Goal: Task Accomplishment & Management: Manage account settings

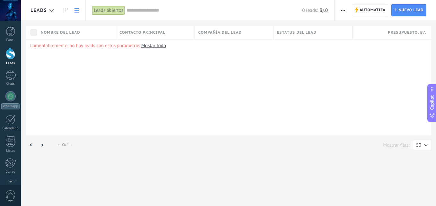
click at [11, 13] on div at bounding box center [10, 10] width 21 height 21
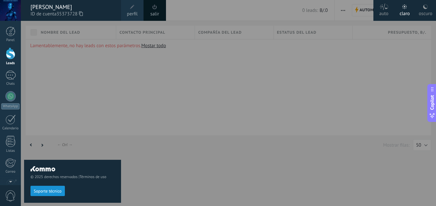
click at [132, 103] on div at bounding box center [239, 103] width 436 height 206
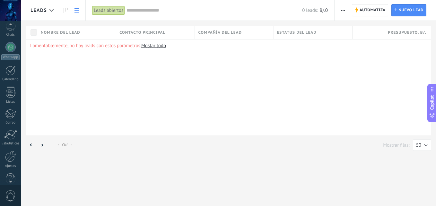
scroll to position [61, 0]
click at [10, 147] on div at bounding box center [10, 144] width 11 height 11
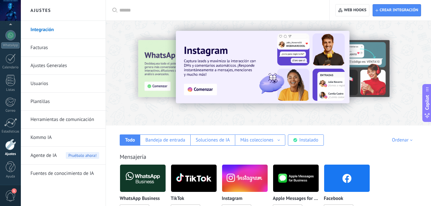
click at [78, 29] on link "Integración" at bounding box center [64, 30] width 69 height 18
click at [114, 9] on icon at bounding box center [114, 10] width 5 height 5
click at [120, 9] on input "text" at bounding box center [219, 10] width 201 height 7
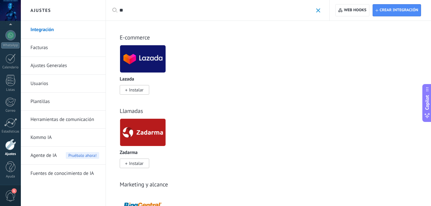
type input "**"
click at [140, 123] on img at bounding box center [143, 132] width 46 height 31
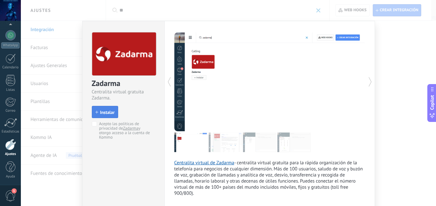
click at [101, 113] on span "Instalar" at bounding box center [107, 112] width 14 height 4
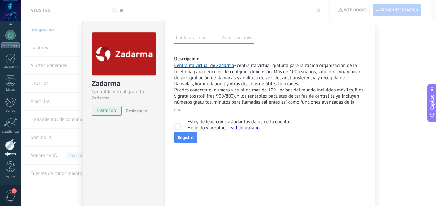
click at [270, 154] on div "Configuraciones Autorizaciones Esta pestaña registra a los usuarios que han con…" at bounding box center [269, 116] width 211 height 191
click at [183, 139] on link "Registro" at bounding box center [185, 138] width 23 height 12
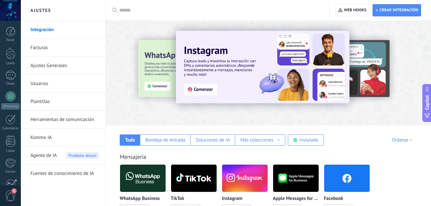
click at [131, 16] on div at bounding box center [219, 10] width 201 height 21
click at [126, 9] on input "text" at bounding box center [219, 10] width 201 height 7
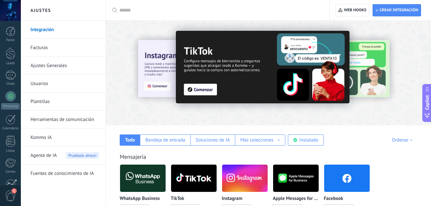
click at [125, 7] on input "text" at bounding box center [219, 10] width 201 height 7
click at [78, 32] on link "Integración" at bounding box center [64, 30] width 69 height 18
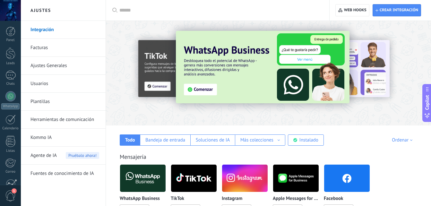
click at [117, 11] on icon at bounding box center [114, 10] width 5 height 5
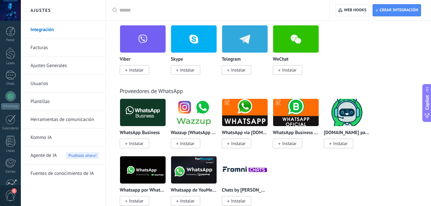
scroll to position [214, 0]
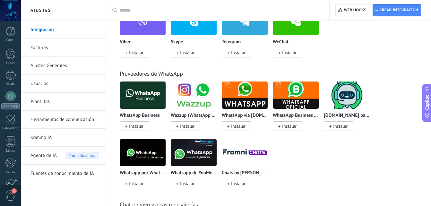
click at [194, 7] on input "text" at bounding box center [219, 10] width 201 height 7
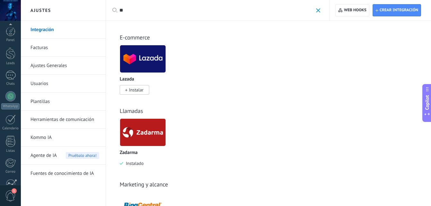
scroll to position [61, 0]
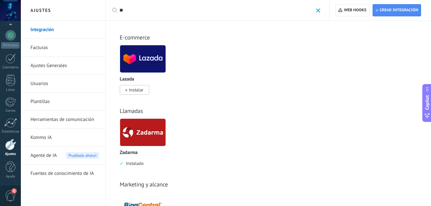
type input "**"
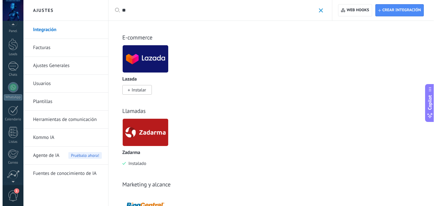
scroll to position [0, 0]
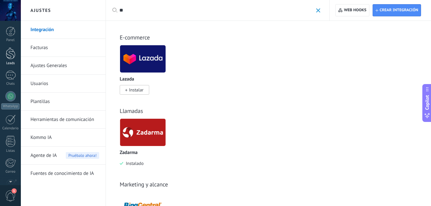
click at [10, 58] on div at bounding box center [11, 54] width 10 height 12
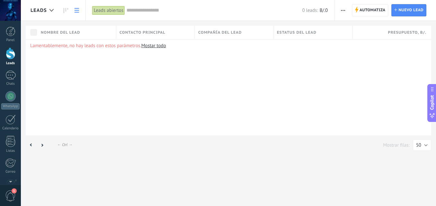
click at [8, 57] on div at bounding box center [11, 54] width 10 height 12
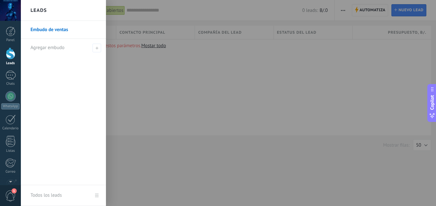
click at [50, 31] on link "Embudo de ventas" at bounding box center [64, 30] width 69 height 18
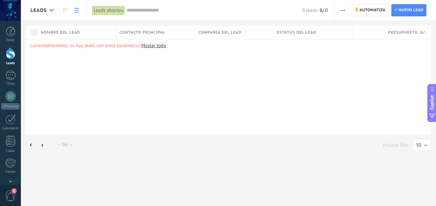
click at [11, 55] on div at bounding box center [11, 54] width 10 height 12
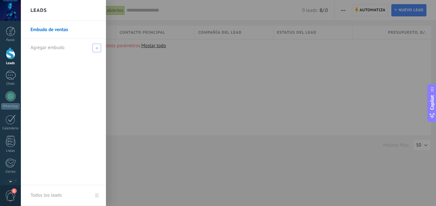
click at [99, 47] on span at bounding box center [96, 48] width 9 height 9
click at [63, 46] on input "text" at bounding box center [60, 48] width 60 height 10
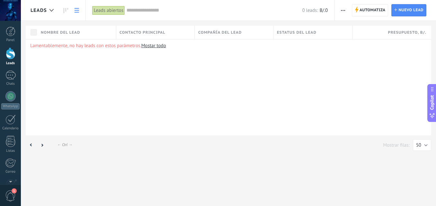
click at [10, 59] on div at bounding box center [11, 54] width 10 height 12
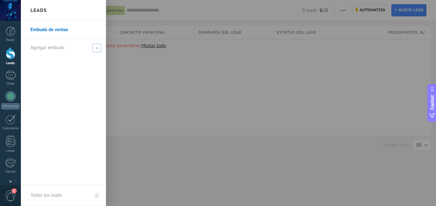
click at [92, 48] on div "Agregar embudo" at bounding box center [64, 48] width 69 height 18
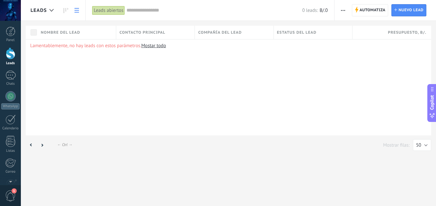
click at [12, 52] on div at bounding box center [11, 54] width 10 height 12
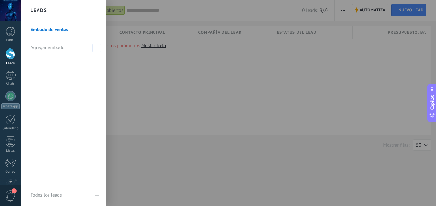
click at [103, 45] on li "Agregar embudo" at bounding box center [63, 48] width 85 height 18
click at [97, 47] on icon at bounding box center [96, 48] width 3 height 3
click at [66, 46] on input "text" at bounding box center [60, 48] width 60 height 10
type input "**********"
click at [127, 80] on div at bounding box center [239, 103] width 436 height 206
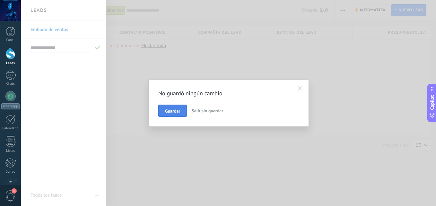
click at [169, 111] on span "Guardar" at bounding box center [172, 111] width 15 height 4
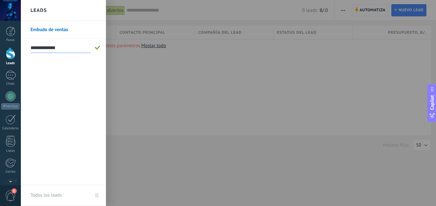
click at [98, 46] on span at bounding box center [98, 48] width 6 height 4
click at [8, 53] on div at bounding box center [11, 54] width 10 height 12
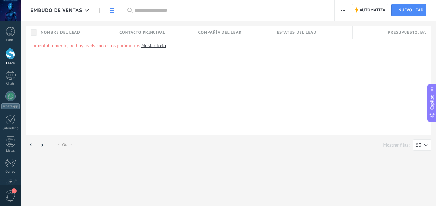
click at [8, 53] on div at bounding box center [11, 54] width 10 height 12
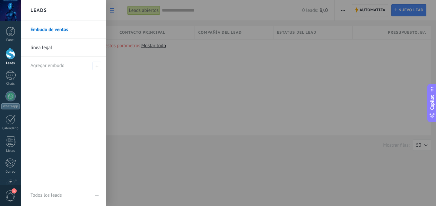
click at [55, 48] on link "linea legal" at bounding box center [64, 48] width 69 height 18
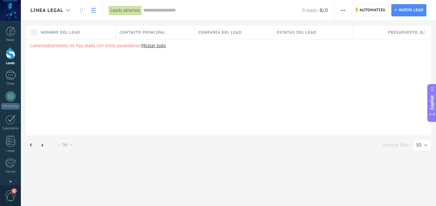
click at [65, 9] on div at bounding box center [68, 10] width 11 height 13
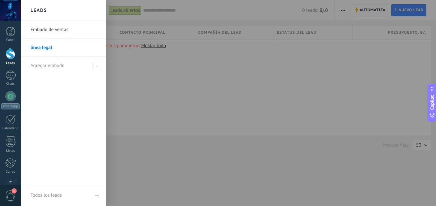
click at [44, 46] on link "linea legal" at bounding box center [64, 48] width 69 height 18
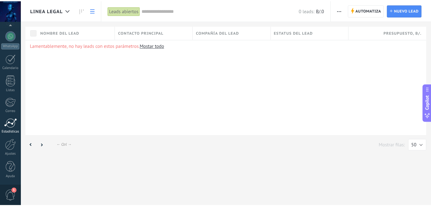
scroll to position [61, 0]
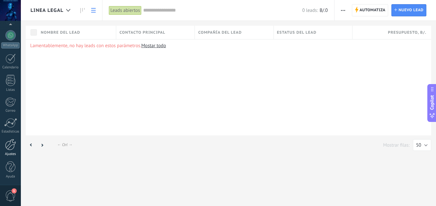
click at [12, 149] on div at bounding box center [10, 144] width 11 height 11
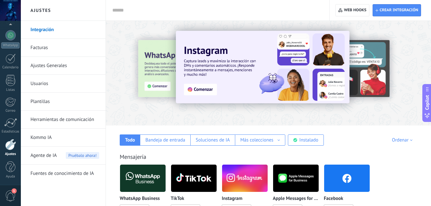
click at [48, 28] on link "Integración" at bounding box center [64, 30] width 69 height 18
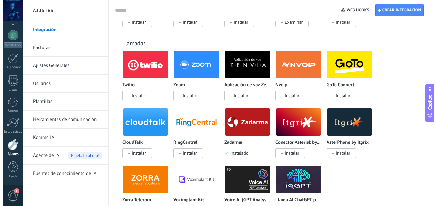
scroll to position [856, 0]
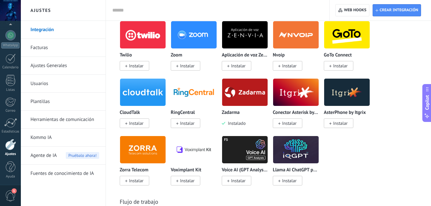
click at [241, 91] on img at bounding box center [245, 92] width 46 height 31
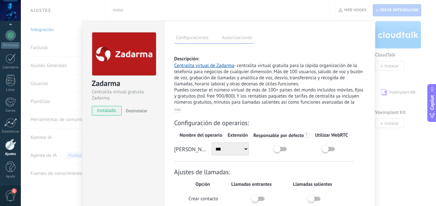
click at [244, 148] on select "*** *** ***" at bounding box center [231, 149] width 38 height 13
select select "*******"
click at [212, 143] on select "*** *** ***" at bounding box center [231, 149] width 38 height 13
click at [431, 57] on div "Zadarma Centralita virtual gratuita Zadarma. instalado Desinstalar Configuracio…" at bounding box center [228, 103] width 415 height 206
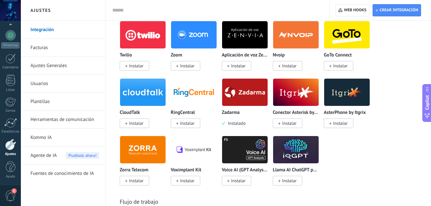
click at [258, 87] on img at bounding box center [245, 92] width 46 height 31
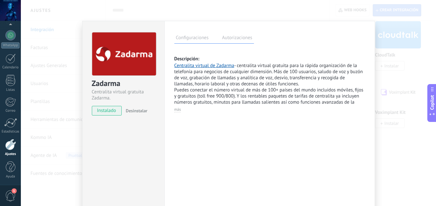
click at [237, 41] on label "Autorizaciones" at bounding box center [237, 38] width 33 height 9
click at [412, 78] on div "Zadarma Centralita virtual gratuita Zadarma. instalado Desinstalar Configuracio…" at bounding box center [228, 103] width 415 height 206
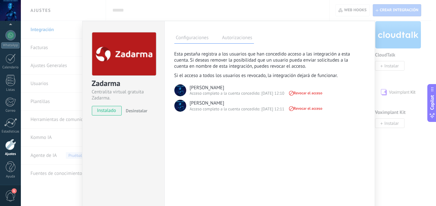
click at [395, 55] on div "Zadarma Centralita virtual gratuita Zadarma. instalado Desinstalar Configuracio…" at bounding box center [228, 103] width 415 height 206
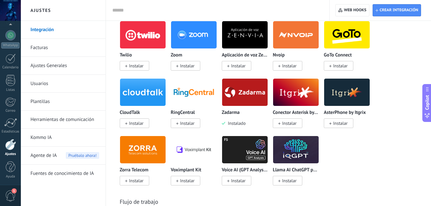
click at [233, 82] on img at bounding box center [245, 92] width 46 height 31
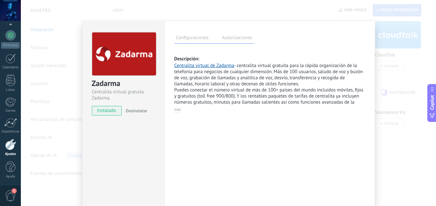
click at [420, 73] on div "Zadarma Centralita virtual gratuita Zadarma. instalado Desinstalar Configuracio…" at bounding box center [228, 103] width 415 height 206
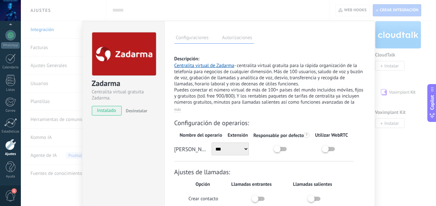
click at [243, 147] on select "*** *** ***" at bounding box center [231, 149] width 38 height 13
select select "*******"
click at [212, 143] on select "*** *** ***" at bounding box center [231, 149] width 38 height 13
click at [261, 196] on label at bounding box center [278, 196] width 48 height 0
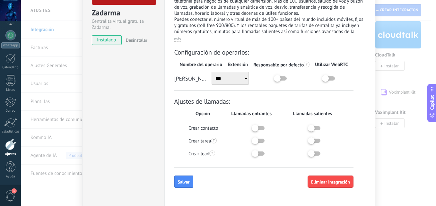
scroll to position [95, 0]
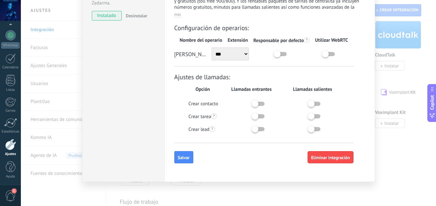
click at [259, 113] on label at bounding box center [278, 113] width 48 height 0
click at [264, 129] on div at bounding box center [259, 129] width 48 height 6
click at [261, 126] on label at bounding box center [278, 126] width 48 height 0
click at [319, 130] on div at bounding box center [315, 129] width 48 height 6
click at [317, 100] on div "Ajustes de llamadas: Opción Llamadas entrantes Llamadas salientes Crear contact…" at bounding box center [263, 108] width 179 height 70
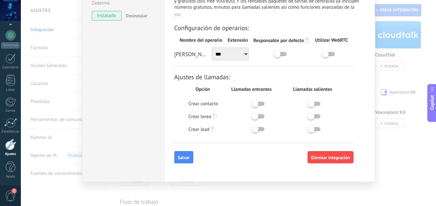
click at [316, 101] on label at bounding box center [334, 101] width 48 height 0
click at [317, 114] on div at bounding box center [315, 116] width 48 height 6
click at [282, 51] on label at bounding box center [300, 51] width 48 height 0
click at [331, 51] on label at bounding box center [349, 51] width 48 height 0
click at [315, 114] on div at bounding box center [315, 116] width 48 height 6
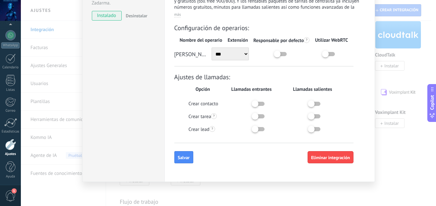
click at [316, 113] on label at bounding box center [334, 113] width 48 height 0
click at [316, 126] on label at bounding box center [334, 126] width 48 height 0
click at [183, 161] on button "Salvar" at bounding box center [183, 157] width 19 height 12
click at [183, 156] on span "Salvar" at bounding box center [184, 157] width 12 height 4
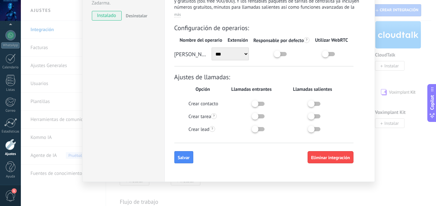
click at [188, 150] on div "Configuración de operarios: Nombre del operario Extensión Responsable por defec…" at bounding box center [263, 94] width 179 height 140
click at [186, 160] on span "Salvar" at bounding box center [184, 157] width 12 height 4
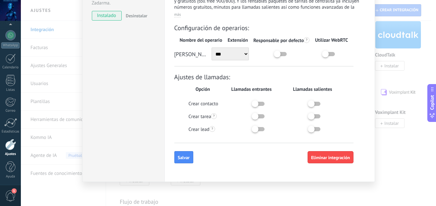
click at [247, 53] on select "*** *** ***" at bounding box center [231, 54] width 38 height 13
click at [212, 48] on select "*** *** ***" at bounding box center [231, 54] width 38 height 13
click at [182, 158] on span "Salvar" at bounding box center [184, 157] width 12 height 4
click at [181, 158] on span "Salvar" at bounding box center [184, 157] width 12 height 4
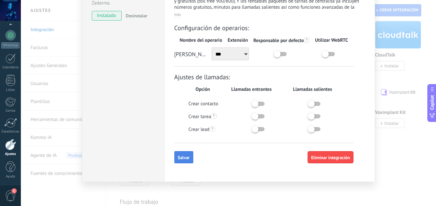
click at [181, 158] on span "Salvar" at bounding box center [184, 157] width 12 height 4
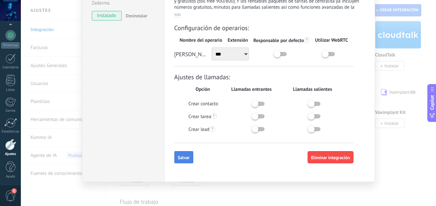
click at [181, 158] on span "Salvar" at bounding box center [184, 157] width 12 height 4
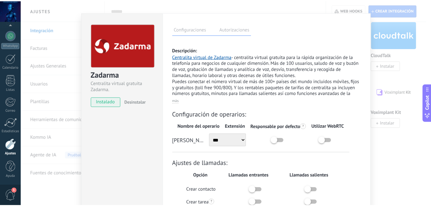
scroll to position [0, 0]
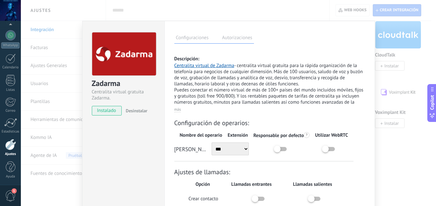
click at [242, 40] on label "Autorizaciones" at bounding box center [237, 38] width 33 height 9
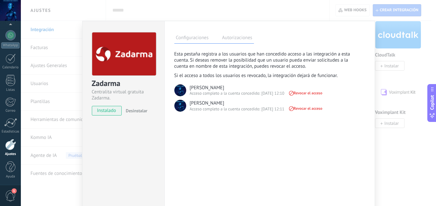
click at [308, 93] on span "Revocar el acceso" at bounding box center [305, 93] width 34 height 4
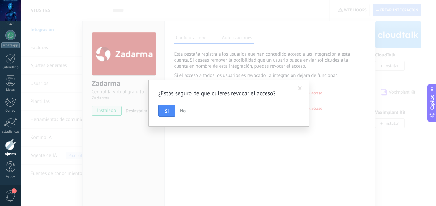
click at [303, 88] on span at bounding box center [300, 88] width 11 height 11
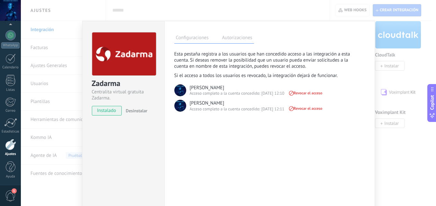
click at [195, 33] on div "Configuraciones Autorizaciones" at bounding box center [214, 37] width 80 height 11
click at [195, 39] on label "Configuraciones" at bounding box center [192, 38] width 36 height 9
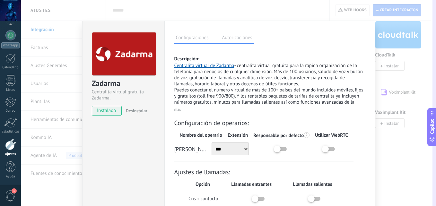
drag, startPoint x: 432, startPoint y: 110, endPoint x: 425, endPoint y: 135, distance: 26.3
click at [183, 151] on label "[PERSON_NAME]" at bounding box center [190, 148] width 33 height 7
click at [178, 149] on label "[PERSON_NAME]" at bounding box center [190, 148] width 33 height 7
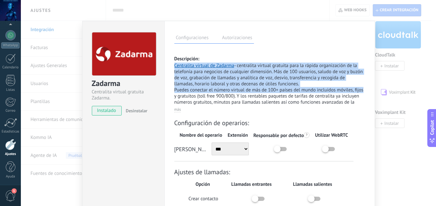
drag, startPoint x: 432, startPoint y: 48, endPoint x: 374, endPoint y: 126, distance: 97.0
click at [431, 92] on div "Zadarma Centralita virtual gratuita Zadarma. instalado Desinstalar Configuracio…" at bounding box center [228, 103] width 415 height 206
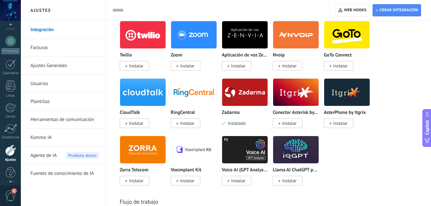
scroll to position [61, 0]
click at [57, 30] on link "Integración" at bounding box center [64, 30] width 69 height 18
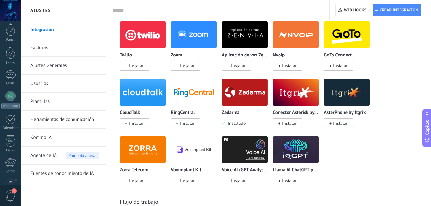
scroll to position [0, 0]
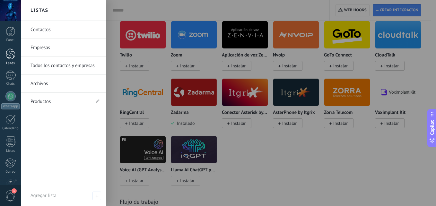
click at [10, 54] on div at bounding box center [11, 54] width 10 height 12
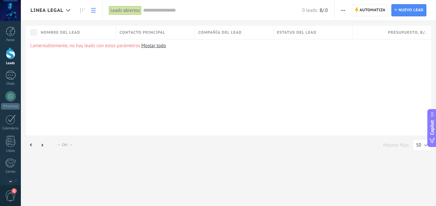
click at [127, 10] on div "Leads abiertos" at bounding box center [125, 10] width 33 height 9
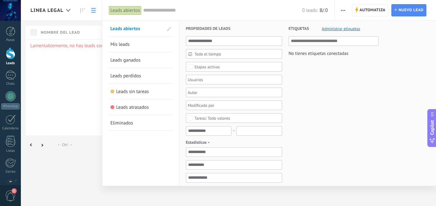
click at [78, 71] on div at bounding box center [218, 103] width 436 height 206
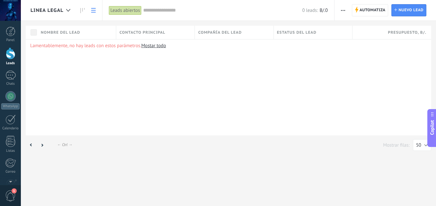
click at [237, 112] on div "Lamentablemente, no hay leads con estos parámetros. Mostar todo" at bounding box center [228, 87] width 405 height 96
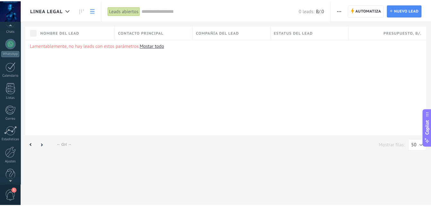
scroll to position [61, 0]
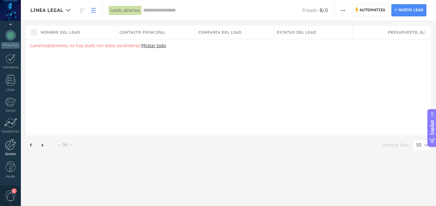
click at [9, 146] on div at bounding box center [10, 144] width 11 height 11
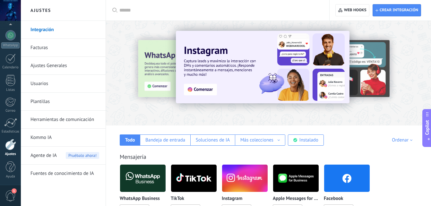
click at [41, 31] on link "Integración" at bounding box center [64, 30] width 69 height 18
click at [135, 6] on div at bounding box center [219, 10] width 201 height 21
click at [128, 13] on input "text" at bounding box center [219, 10] width 201 height 7
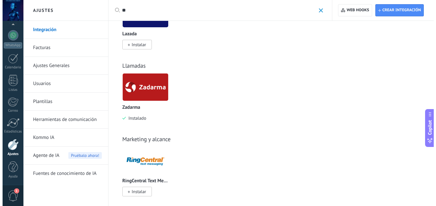
scroll to position [51, 0]
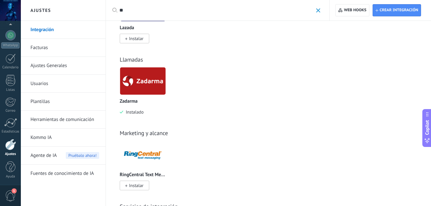
type input "**"
click at [141, 86] on img at bounding box center [143, 80] width 46 height 31
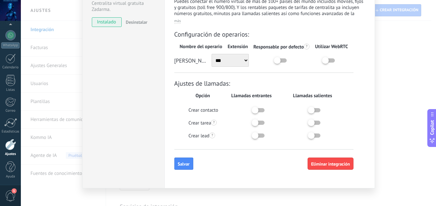
scroll to position [95, 0]
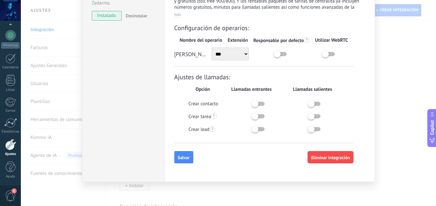
click at [245, 54] on select "*** *** ***" at bounding box center [231, 54] width 38 height 13
select select "*******"
click at [212, 48] on select "*** *** ***" at bounding box center [231, 54] width 38 height 13
click at [258, 101] on label at bounding box center [278, 101] width 48 height 0
click at [262, 126] on label at bounding box center [278, 126] width 48 height 0
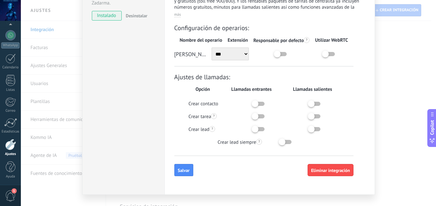
click at [286, 139] on label at bounding box center [305, 139] width 48 height 0
click at [257, 113] on label at bounding box center [278, 113] width 48 height 0
click at [183, 176] on button "Salvar" at bounding box center [183, 170] width 19 height 12
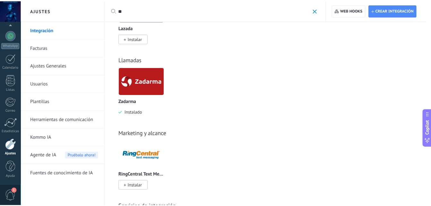
scroll to position [0, 0]
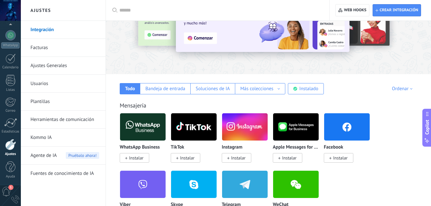
scroll to position [61, 0]
click at [42, 88] on link "Usuarios" at bounding box center [64, 84] width 69 height 18
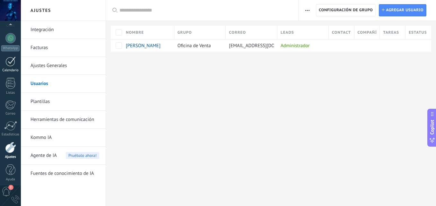
scroll to position [61, 0]
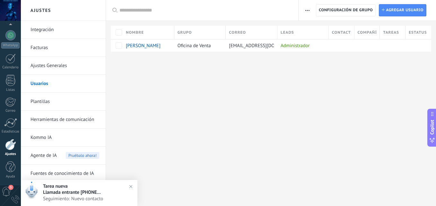
click at [59, 195] on h3 "Llamada entrante +50769748906" at bounding box center [76, 192] width 67 height 6
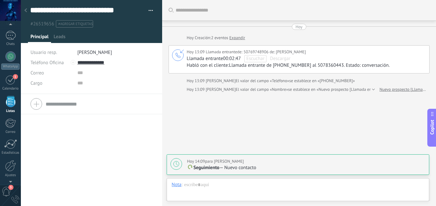
scroll to position [21, 0]
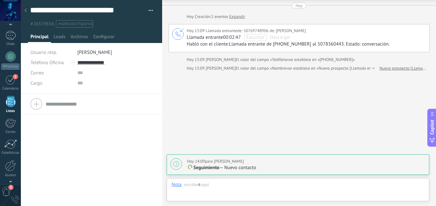
click at [131, 31] on div at bounding box center [92, 21] width 142 height 43
click at [7, 168] on div at bounding box center [10, 165] width 11 height 11
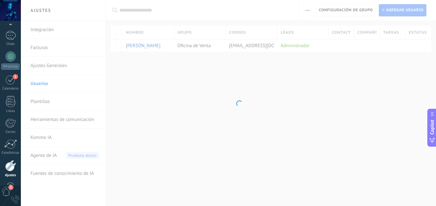
scroll to position [61, 0]
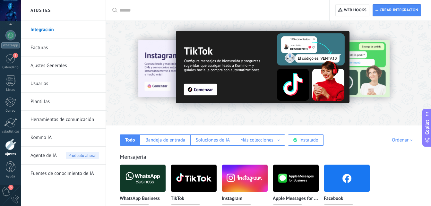
click at [46, 85] on link "Usuarios" at bounding box center [64, 84] width 69 height 18
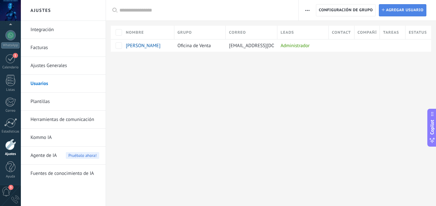
click at [397, 11] on span "Agregar usuario" at bounding box center [405, 10] width 38 height 12
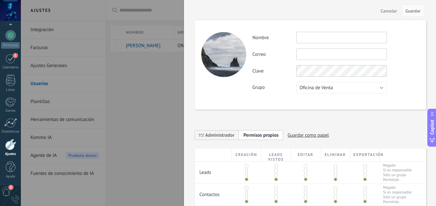
click at [315, 38] on input "text" at bounding box center [341, 38] width 91 height 12
type input "**********"
click at [310, 56] on input "text" at bounding box center [341, 54] width 91 height 12
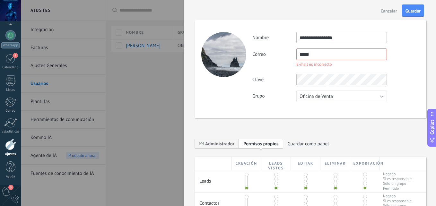
click at [338, 66] on div "**********" at bounding box center [335, 67] width 167 height 70
click at [406, 65] on div "Correo ***** E-mail es incorrecto No puedes editar este correo porque el usuari…" at bounding box center [335, 58] width 167 height 20
click at [362, 98] on button "Oficina de Venta" at bounding box center [341, 97] width 91 height 12
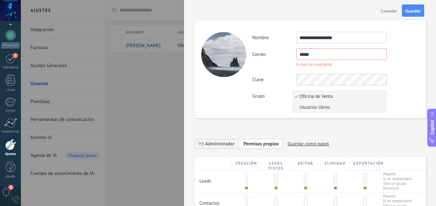
click at [334, 108] on span "Usuarios libres" at bounding box center [338, 107] width 92 height 6
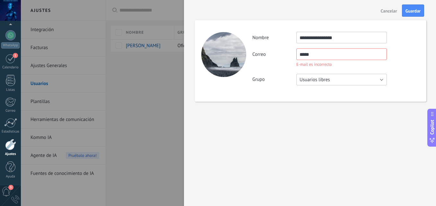
click at [384, 80] on button "Usuarios libres" at bounding box center [341, 80] width 91 height 12
click at [340, 81] on span "Oficina de Venta" at bounding box center [338, 80] width 92 height 6
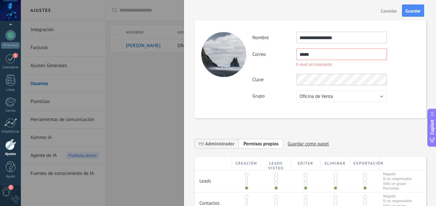
click at [357, 50] on input "*****" at bounding box center [341, 54] width 91 height 12
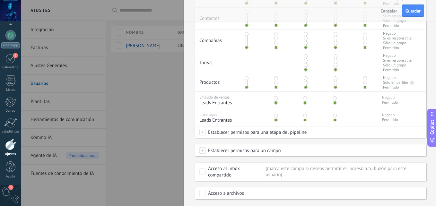
scroll to position [201, 0]
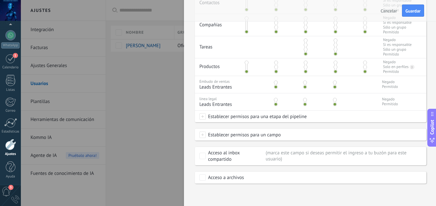
click at [275, 82] on span at bounding box center [276, 83] width 4 height 4
click at [275, 89] on div at bounding box center [275, 83] width 30 height 15
click at [204, 135] on span at bounding box center [202, 135] width 6 height 6
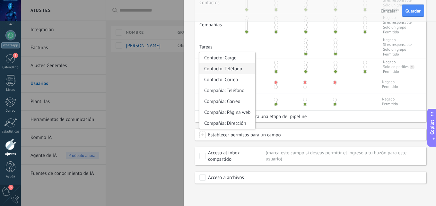
click at [225, 73] on div "Contacto: Teléfono" at bounding box center [227, 68] width 56 height 11
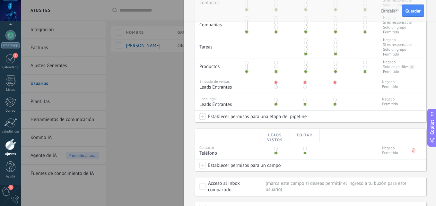
click at [205, 163] on span at bounding box center [202, 165] width 6 height 6
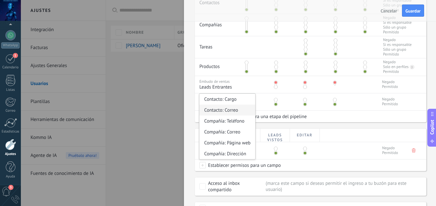
click at [223, 111] on div "Contacto: Correo" at bounding box center [227, 110] width 56 height 11
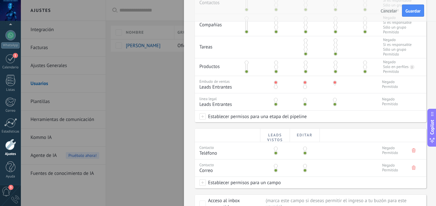
click at [201, 183] on span at bounding box center [202, 182] width 6 height 6
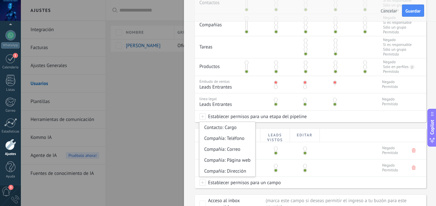
click at [353, 129] on div "Leads vistos Editar" at bounding box center [310, 135] width 231 height 13
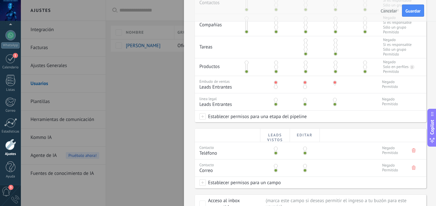
click at [431, 26] on div "**********" at bounding box center [310, 103] width 252 height 206
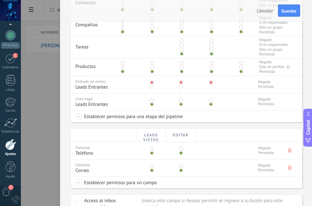
click at [309, 110] on button "Copilot" at bounding box center [307, 128] width 9 height 38
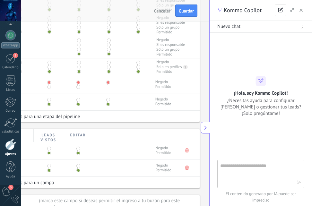
click at [302, 8] on span "button" at bounding box center [300, 10] width 3 height 4
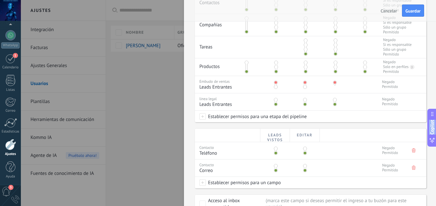
drag, startPoint x: 432, startPoint y: 97, endPoint x: 432, endPoint y: 73, distance: 24.7
click at [431, 73] on div "**********" at bounding box center [310, 103] width 252 height 206
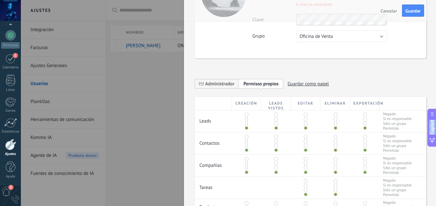
scroll to position [59, 0]
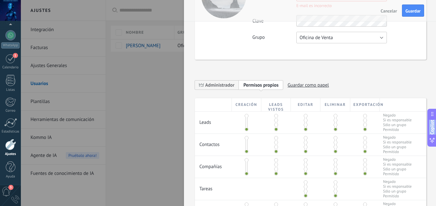
click at [382, 40] on button "Oficina de Venta" at bounding box center [341, 38] width 91 height 12
click at [387, 38] on div "Grupo Oficina de Venta Usuarios libres Oficina de Venta" at bounding box center [335, 38] width 167 height 12
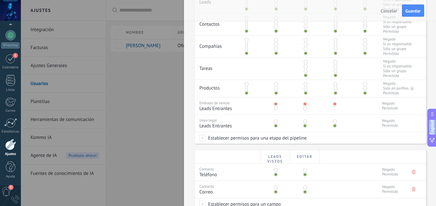
scroll to position [181, 0]
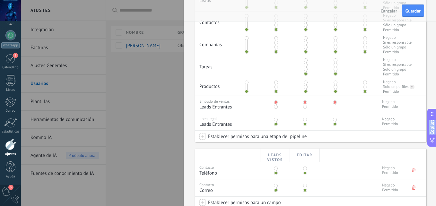
click at [201, 136] on span at bounding box center [202, 136] width 6 height 6
click at [207, 140] on span at bounding box center [211, 137] width 19 height 5
click at [0, 0] on label "Leads Entrantes" at bounding box center [0, 0] width 0 height 0
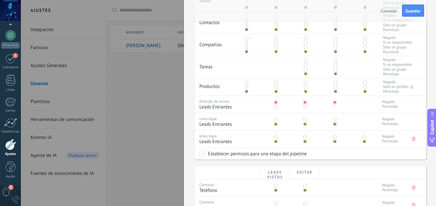
click at [276, 107] on span at bounding box center [276, 107] width 4 height 4
click at [334, 108] on span at bounding box center [335, 107] width 4 height 4
click at [413, 140] on use at bounding box center [414, 139] width 4 height 4
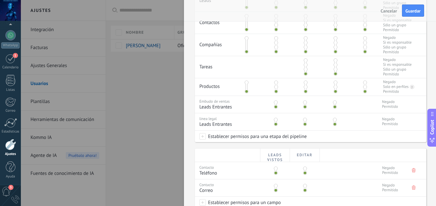
click at [236, 134] on span "Establecer permisos para una etapa del pipeline" at bounding box center [256, 137] width 101 height 12
click at [0, 0] on label "Seguimiento" at bounding box center [0, 0] width 0 height 0
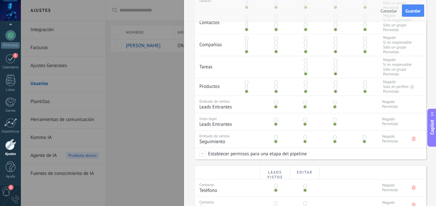
click at [363, 136] on span at bounding box center [364, 137] width 4 height 4
click at [363, 142] on span at bounding box center [364, 142] width 4 height 4
click at [200, 155] on span at bounding box center [202, 154] width 6 height 6
click at [423, 84] on div at bounding box center [228, 103] width 415 height 206
drag, startPoint x: 433, startPoint y: 95, endPoint x: 435, endPoint y: 114, distance: 19.0
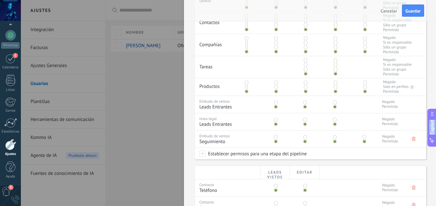
click at [431, 0] on div "Ajustes Integración Facturas Ajustes Generales Usuarios Plantillas Herramientas…" at bounding box center [228, 0] width 415 height 0
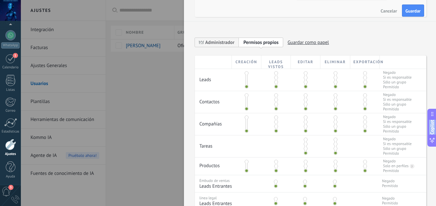
scroll to position [100, 0]
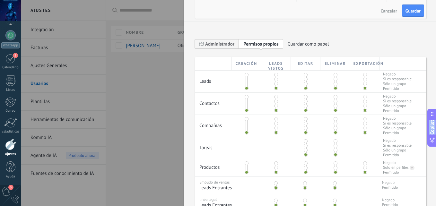
click at [363, 74] on span at bounding box center [365, 75] width 4 height 4
click at [304, 79] on span at bounding box center [306, 79] width 4 height 4
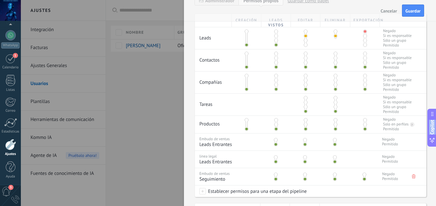
scroll to position [149, 0]
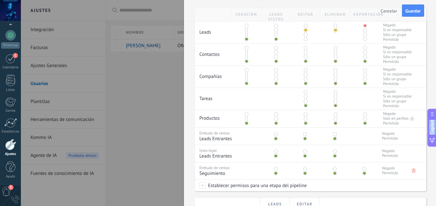
click at [334, 51] on span at bounding box center [336, 52] width 4 height 4
click at [363, 47] on span at bounding box center [365, 48] width 4 height 4
click at [362, 68] on div at bounding box center [365, 77] width 30 height 22
click at [334, 70] on span at bounding box center [336, 70] width 4 height 4
click at [363, 69] on span at bounding box center [365, 70] width 4 height 4
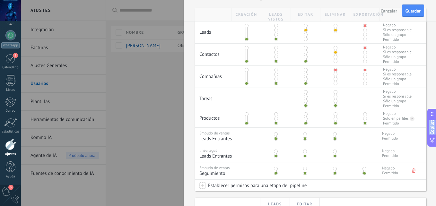
click at [334, 92] on span at bounding box center [336, 92] width 4 height 4
click at [363, 114] on span at bounding box center [365, 114] width 4 height 4
click at [334, 117] on span at bounding box center [336, 119] width 4 height 4
click at [334, 115] on span at bounding box center [336, 114] width 4 height 4
click at [334, 119] on span at bounding box center [336, 119] width 4 height 4
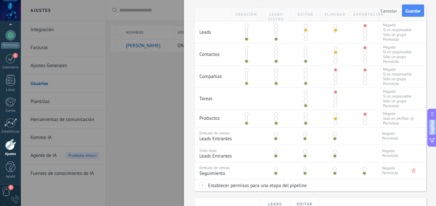
click at [334, 114] on span at bounding box center [336, 114] width 4 height 4
click at [334, 169] on span at bounding box center [335, 169] width 4 height 4
click at [363, 170] on span at bounding box center [364, 169] width 4 height 4
click at [334, 152] on span at bounding box center [335, 152] width 4 height 4
click at [333, 134] on span at bounding box center [335, 134] width 4 height 4
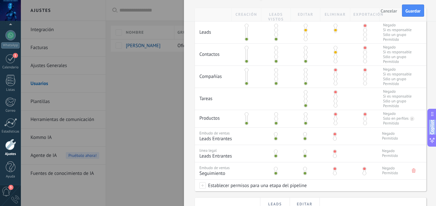
click at [304, 135] on span at bounding box center [305, 134] width 4 height 4
click at [274, 139] on span at bounding box center [276, 139] width 4 height 4
click at [273, 134] on div at bounding box center [275, 135] width 30 height 15
click at [275, 136] on span at bounding box center [276, 134] width 4 height 4
click at [273, 169] on div at bounding box center [275, 169] width 30 height 15
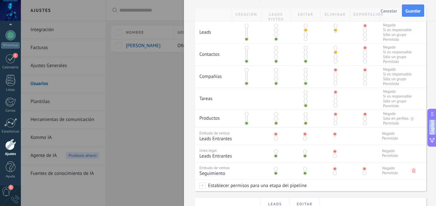
click at [276, 170] on span at bounding box center [276, 169] width 4 height 4
drag, startPoint x: 401, startPoint y: 85, endPoint x: 422, endPoint y: 78, distance: 22.4
click at [422, 78] on div "Compañías Negado Si es responsable Sólo un grupo Permitido" at bounding box center [310, 76] width 231 height 22
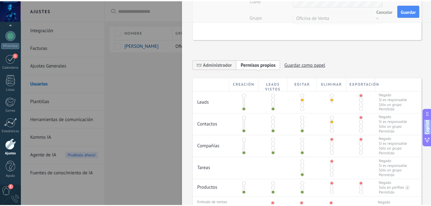
scroll to position [0, 0]
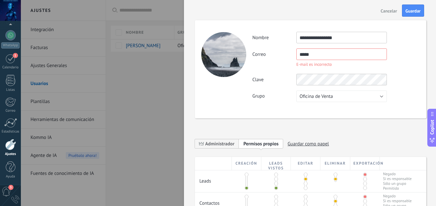
click at [339, 57] on input "*****" at bounding box center [341, 54] width 91 height 12
type input "*"
click at [313, 143] on span "Guardar como papel" at bounding box center [308, 144] width 41 height 10
type input "**********"
click at [329, 144] on div "**********" at bounding box center [310, 145] width 231 height 22
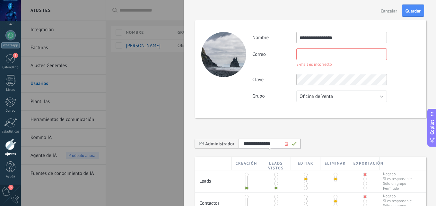
click at [293, 144] on icon at bounding box center [293, 144] width 5 height 4
click at [330, 139] on span "Personalizar permisos Permisos propios" at bounding box center [315, 144] width 54 height 10
click at [343, 57] on input "text" at bounding box center [341, 54] width 91 height 12
click at [329, 56] on input "text" at bounding box center [341, 54] width 91 height 12
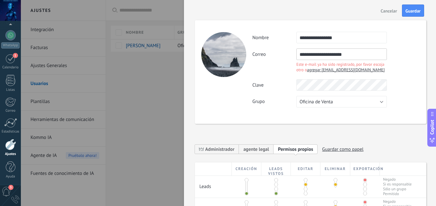
click at [362, 56] on input "**********" at bounding box center [341, 54] width 91 height 12
type input "*"
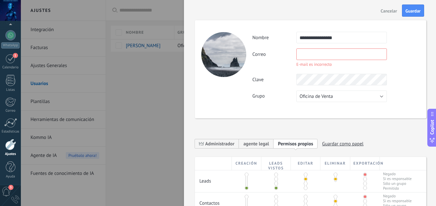
click at [311, 56] on input "text" at bounding box center [341, 54] width 91 height 12
paste input "**********"
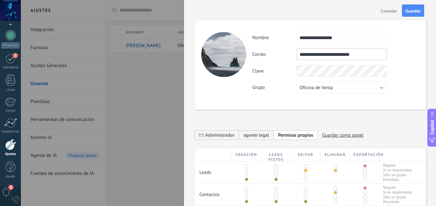
click at [401, 72] on div "**********" at bounding box center [335, 63] width 167 height 62
click at [410, 12] on span "Guardar" at bounding box center [412, 11] width 15 height 4
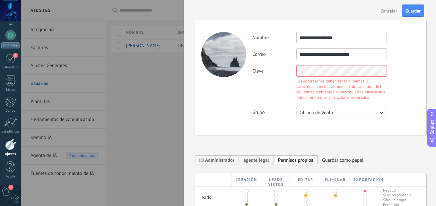
click at [277, 105] on div "**********" at bounding box center [335, 75] width 167 height 87
click at [281, 104] on div "**********" at bounding box center [335, 75] width 167 height 87
click at [273, 87] on div "Clave Las contraseñas deben tener al menos 8 caracteres e incluir al menos 1 de…" at bounding box center [335, 83] width 167 height 37
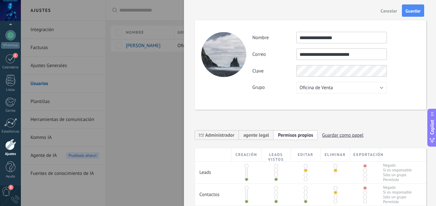
click at [302, 55] on input "**********" at bounding box center [341, 54] width 91 height 12
type input "**********"
click at [412, 8] on button "Guardar" at bounding box center [413, 10] width 22 height 12
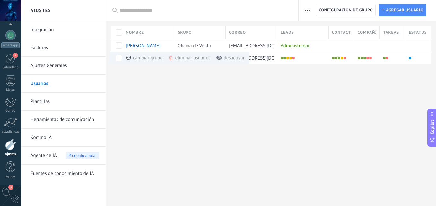
click at [208, 95] on div "Ajustes Integración Facturas Ajustes Generales Usuarios Plantillas Herramientas…" at bounding box center [228, 103] width 415 height 206
click at [171, 57] on div "[PERSON_NAME]" at bounding box center [149, 58] width 52 height 13
click at [171, 57] on div at bounding box center [218, 103] width 436 height 206
drag, startPoint x: 171, startPoint y: 57, endPoint x: 142, endPoint y: 57, distance: 29.2
click at [142, 57] on span "[PERSON_NAME]" at bounding box center [143, 58] width 35 height 6
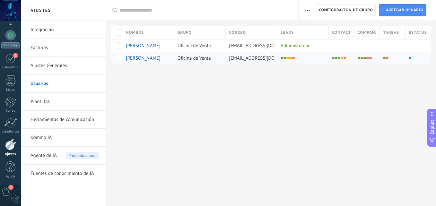
click at [142, 57] on span "[PERSON_NAME]" at bounding box center [143, 58] width 35 height 6
click at [259, 57] on span "[EMAIL_ADDRESS][DOMAIN_NAME]" at bounding box center [265, 58] width 73 height 6
click at [259, 57] on body ".abecls-1,.abecls-2{fill-rule:evenodd}.abecls-2{fill:#fff} .abhcls-1{fill:none}…" at bounding box center [218, 103] width 436 height 206
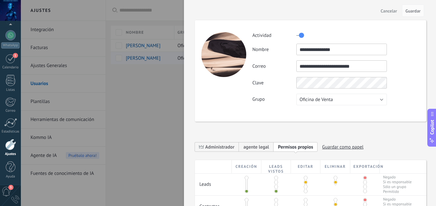
click at [259, 57] on div "**********" at bounding box center [310, 70] width 231 height 101
click at [413, 10] on span "Guardar" at bounding box center [412, 11] width 15 height 4
click at [137, 143] on div at bounding box center [218, 103] width 436 height 206
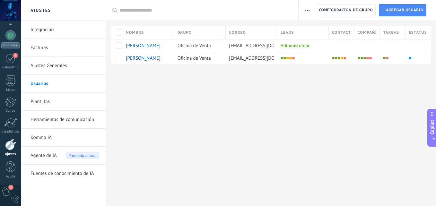
click at [209, 145] on div "Ajustes Integración Facturas Ajustes Generales Usuarios Plantillas Herramientas…" at bounding box center [228, 103] width 415 height 206
click at [174, 115] on div "Ajustes Integración Facturas Ajustes Generales Usuarios Plantillas Herramientas…" at bounding box center [228, 103] width 415 height 206
click at [193, 47] on span "Oficina de Venta" at bounding box center [194, 46] width 33 height 6
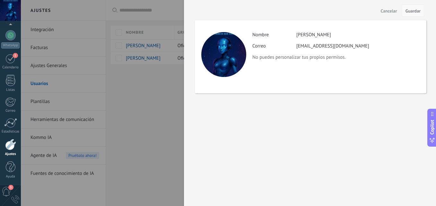
click at [416, 12] on span "Guardar" at bounding box center [412, 11] width 15 height 4
click at [178, 135] on div at bounding box center [218, 103] width 436 height 206
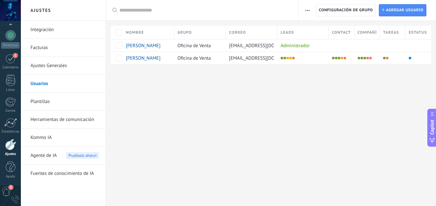
click at [41, 104] on link "Plantillas" at bounding box center [64, 102] width 69 height 18
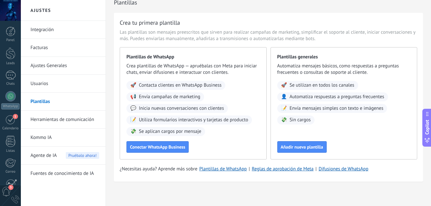
scroll to position [11, 0]
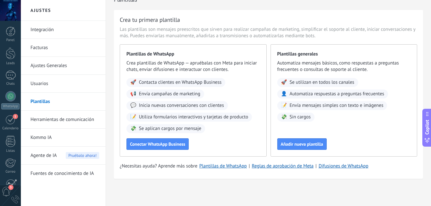
click at [51, 83] on link "Usuarios" at bounding box center [64, 84] width 69 height 18
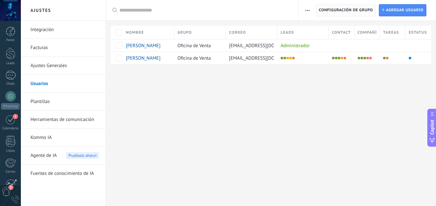
click at [322, 8] on span "Configuración de grupo" at bounding box center [346, 10] width 54 height 12
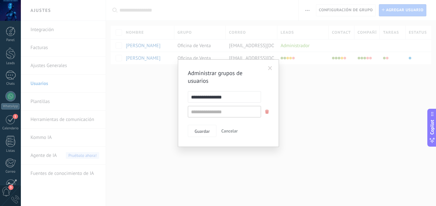
click at [272, 67] on span at bounding box center [270, 68] width 4 height 4
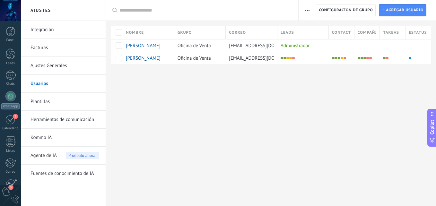
scroll to position [61, 0]
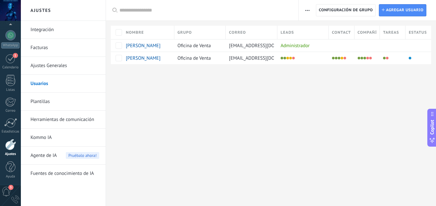
click at [49, 87] on link "Usuarios" at bounding box center [64, 84] width 69 height 18
click at [49, 84] on link "Usuarios" at bounding box center [64, 84] width 69 height 18
click at [390, 6] on span "Agregar usuario" at bounding box center [405, 10] width 38 height 12
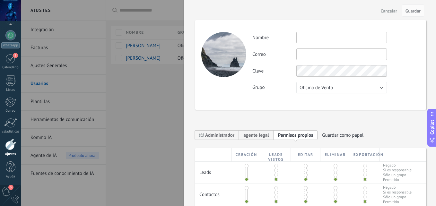
click at [321, 35] on input "text" at bounding box center [341, 38] width 91 height 12
click at [343, 135] on span "Guardar como papel" at bounding box center [342, 135] width 41 height 10
click at [321, 135] on use at bounding box center [320, 135] width 3 height 4
click at [255, 133] on span "agente legal" at bounding box center [256, 135] width 26 height 6
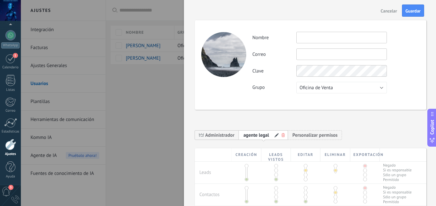
drag, startPoint x: 432, startPoint y: 71, endPoint x: 434, endPoint y: 98, distance: 27.4
click at [431, 98] on div "**********" at bounding box center [310, 103] width 252 height 206
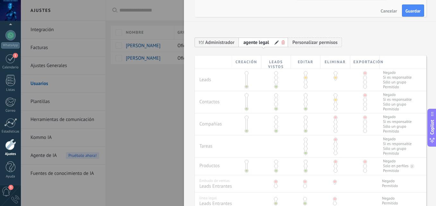
scroll to position [0, 0]
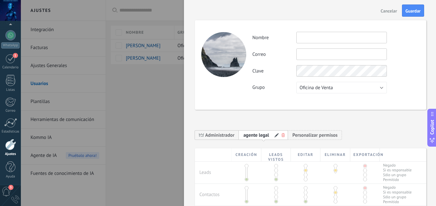
click at [381, 8] on button "Cancelar" at bounding box center [389, 10] width 22 height 10
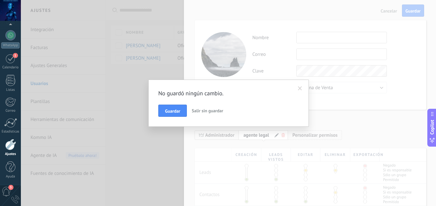
click at [213, 110] on span "Salir sin guardar" at bounding box center [207, 111] width 31 height 6
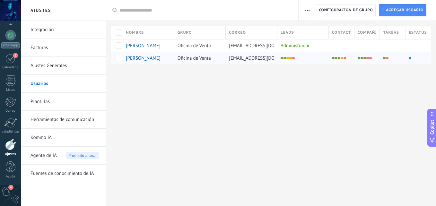
click at [238, 59] on span "basanch@legaleservices.com" at bounding box center [265, 58] width 73 height 6
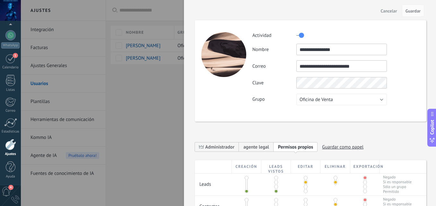
click at [108, 154] on div at bounding box center [218, 103] width 436 height 206
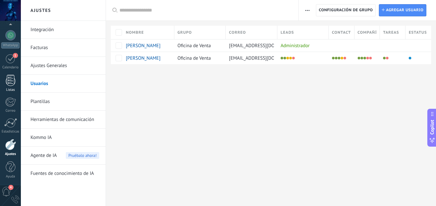
scroll to position [61, 0]
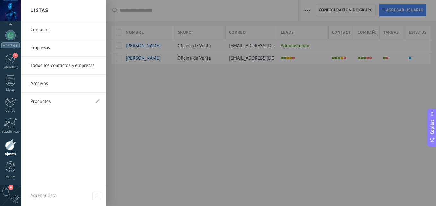
click at [56, 31] on link "Contactos" at bounding box center [64, 30] width 69 height 18
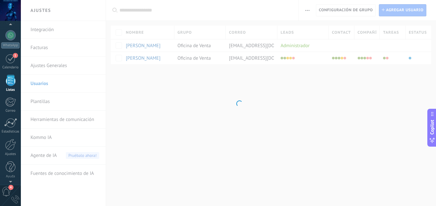
scroll to position [40, 0]
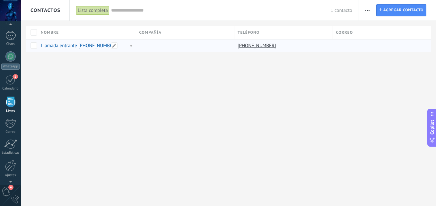
click at [83, 43] on link "Llamada entrante +50769748906" at bounding box center [79, 46] width 76 height 6
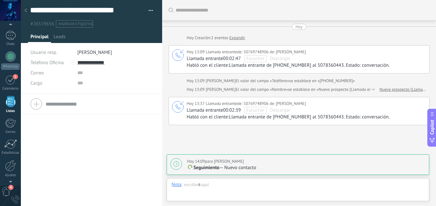
scroll to position [54, 0]
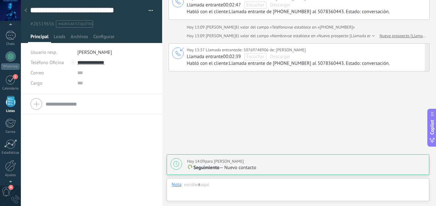
click at [311, 59] on div "Llamada entrante 00:02:39 Escuchar Descargar" at bounding box center [306, 56] width 238 height 7
click at [280, 58] on span "Descargar" at bounding box center [280, 57] width 21 height 6
drag, startPoint x: 280, startPoint y: 58, endPoint x: 248, endPoint y: 58, distance: 31.1
click at [248, 58] on span "Escuchar" at bounding box center [255, 57] width 18 height 6
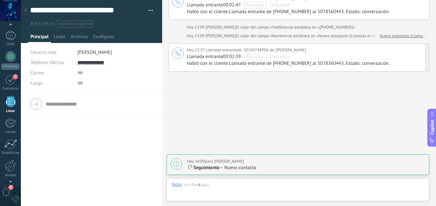
click at [254, 56] on span "Escuchar" at bounding box center [255, 57] width 18 height 6
click at [179, 52] on icon at bounding box center [177, 53] width 5 height 5
drag, startPoint x: 252, startPoint y: 169, endPoint x: 232, endPoint y: 192, distance: 30.5
click at [232, 192] on div "Buscar Carga más Hoy Hoy Creación: 2 eventos Expandir Hoy 13:09 Llamada entrant…" at bounding box center [299, 103] width 274 height 206
click at [232, 192] on div at bounding box center [298, 191] width 252 height 19
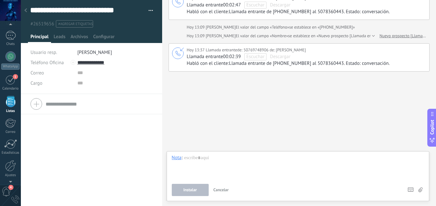
click at [409, 34] on link "Nuevo prospecto [Llamada entrante +50769748906]" at bounding box center [402, 36] width 47 height 6
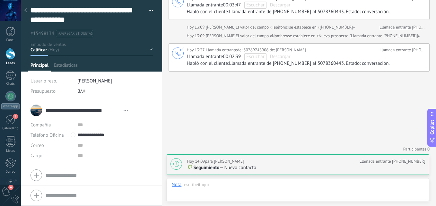
scroll to position [19, 0]
click at [68, 68] on span "Estadísticas" at bounding box center [65, 66] width 22 height 9
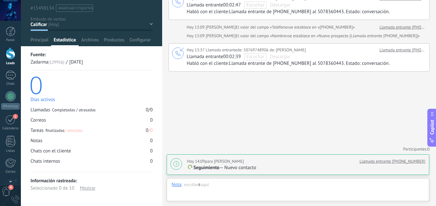
scroll to position [16, 0]
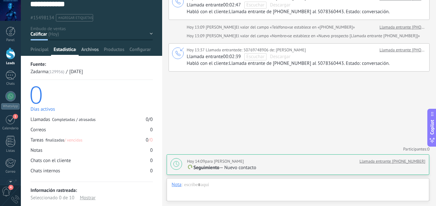
click at [86, 48] on span "Archivos" at bounding box center [89, 51] width 17 height 9
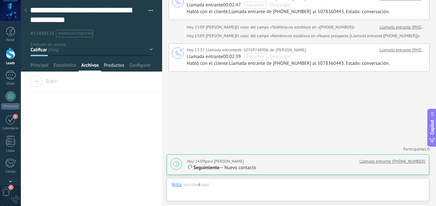
click at [108, 66] on span "Productos" at bounding box center [114, 66] width 21 height 9
click at [144, 68] on span "Configurar" at bounding box center [139, 66] width 21 height 9
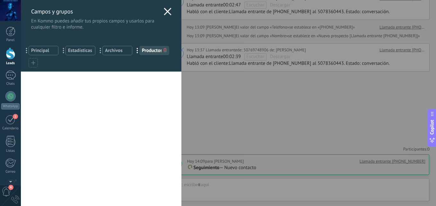
click at [166, 8] on icon at bounding box center [168, 12] width 8 height 8
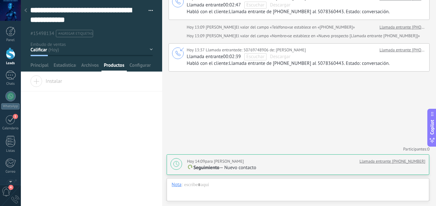
click at [0, 0] on div "Calificar Llamada reservada Preparación de la propuesta Envío de la propuesta S…" at bounding box center [0, 0] width 0 height 0
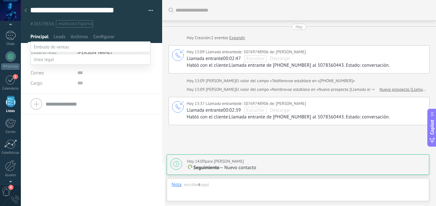
scroll to position [54, 0]
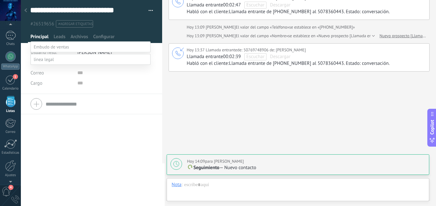
click at [39, 166] on div "Calificar Llamada reservada Preparación de la propuesta Envío de la propuesta S…" at bounding box center [90, 127] width 120 height 172
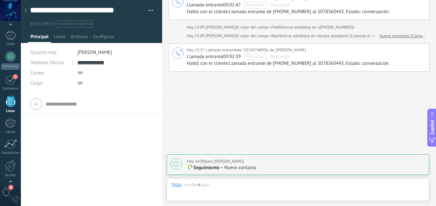
click at [76, 20] on li "#agregar etiquetas" at bounding box center [74, 23] width 37 height 7
click at [76, 20] on li at bounding box center [103, 23] width 93 height 7
click at [8, 11] on div at bounding box center [10, 10] width 21 height 21
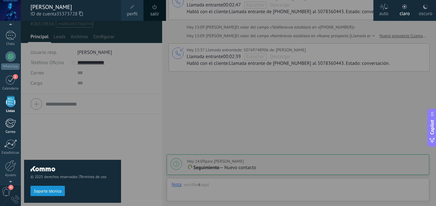
click at [6, 122] on div at bounding box center [10, 123] width 11 height 10
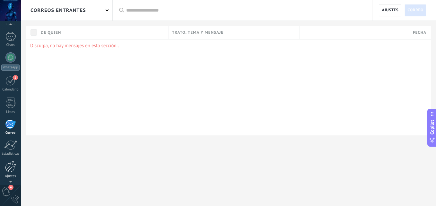
scroll to position [61, 0]
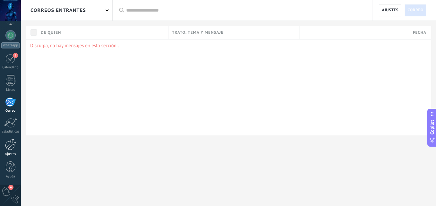
click at [8, 143] on div at bounding box center [10, 144] width 11 height 11
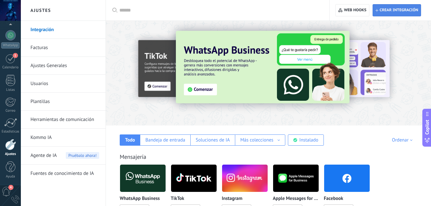
click at [393, 10] on span "Crear integración" at bounding box center [399, 10] width 39 height 5
type textarea "**********"
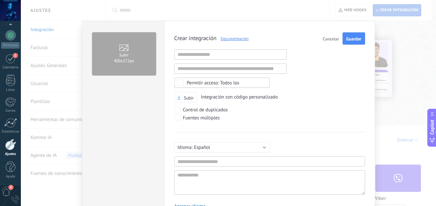
scroll to position [6, 0]
click at [227, 176] on textarea at bounding box center [269, 182] width 191 height 24
paste textarea "**********"
type textarea "**********"
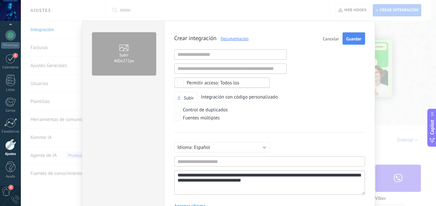
scroll to position [18, 0]
type textarea "**********"
click at [228, 162] on input "text" at bounding box center [269, 161] width 191 height 10
click at [208, 160] on input "text" at bounding box center [269, 161] width 191 height 10
paste input "**********"
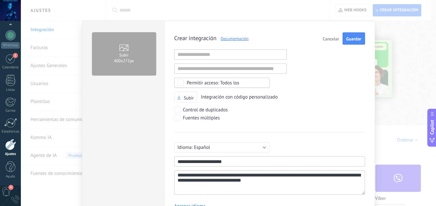
click at [202, 162] on input "**********" at bounding box center [269, 161] width 191 height 10
type input "**********"
click at [346, 108] on div "**********" at bounding box center [269, 122] width 191 height 181
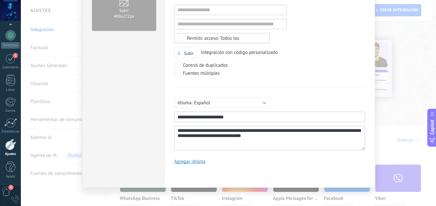
scroll to position [47, 0]
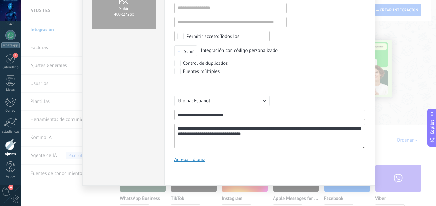
drag, startPoint x: 433, startPoint y: 63, endPoint x: 434, endPoint y: 28, distance: 34.7
click at [431, 28] on div "**********" at bounding box center [228, 103] width 415 height 206
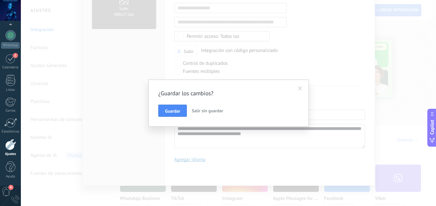
click at [342, 47] on div "¿Guardar los cambios? Guardar Salir sin guardar" at bounding box center [228, 103] width 415 height 206
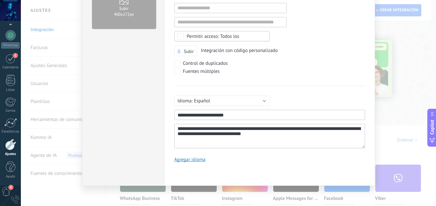
scroll to position [0, 0]
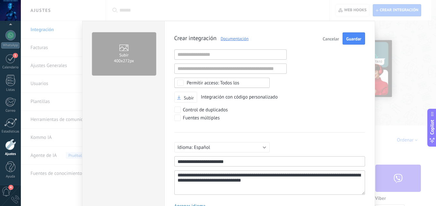
click at [231, 174] on textarea "**********" at bounding box center [269, 182] width 191 height 24
type textarea "**********"
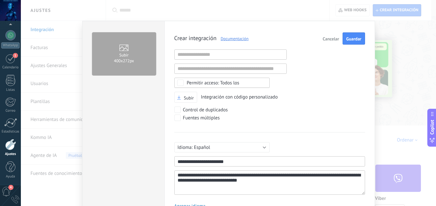
type textarea "**********"
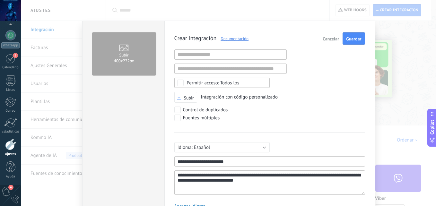
type textarea "**********"
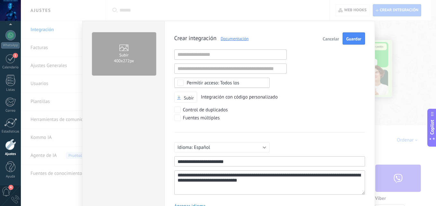
type textarea "**********"
click at [328, 192] on textarea "**********" at bounding box center [269, 182] width 191 height 24
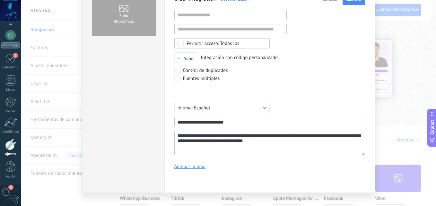
scroll to position [47, 0]
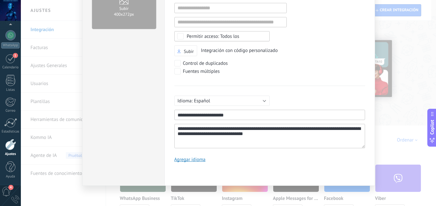
type textarea "**********"
drag, startPoint x: 433, startPoint y: 75, endPoint x: 431, endPoint y: 50, distance: 25.2
click at [431, 50] on div "**********" at bounding box center [228, 103] width 415 height 206
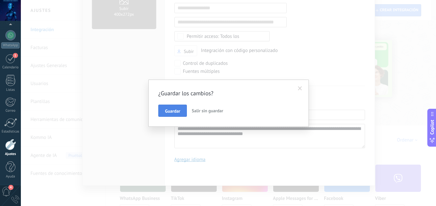
click at [169, 111] on span "Guardar" at bounding box center [172, 111] width 15 height 4
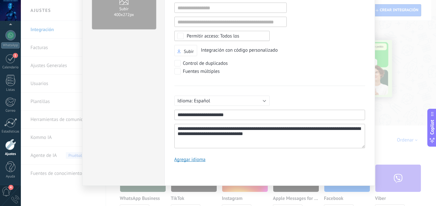
scroll to position [0, 0]
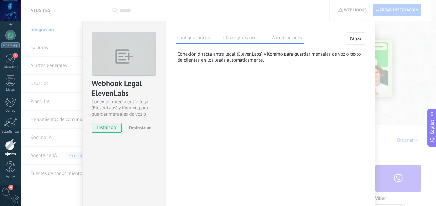
click at [351, 39] on span "Editar" at bounding box center [356, 39] width 12 height 4
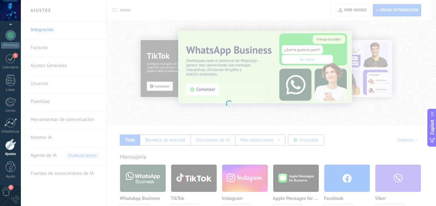
type textarea "**********"
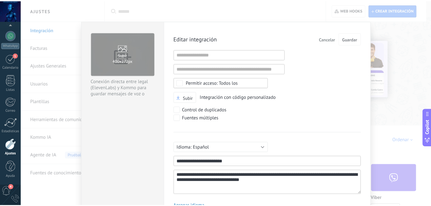
scroll to position [12, 0]
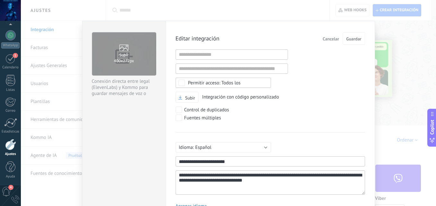
click at [332, 37] on span "Cancelar" at bounding box center [331, 39] width 16 height 4
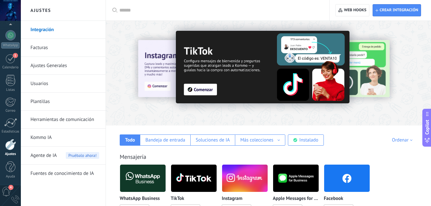
click at [40, 32] on link "Integración" at bounding box center [64, 30] width 69 height 18
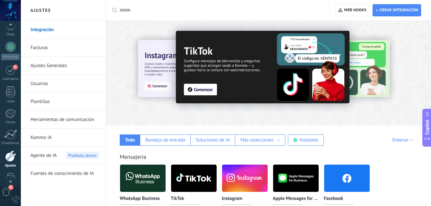
scroll to position [61, 0]
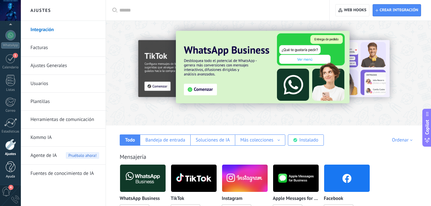
click at [8, 173] on link "Ayuda" at bounding box center [10, 169] width 21 height 17
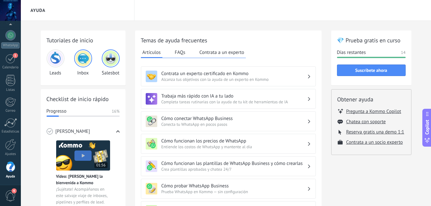
click at [60, 58] on img at bounding box center [55, 58] width 15 height 15
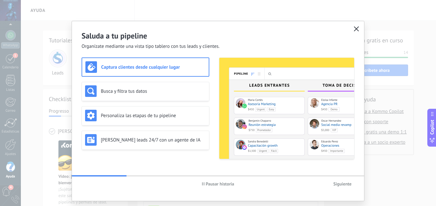
click at [355, 26] on button "button" at bounding box center [356, 29] width 8 height 9
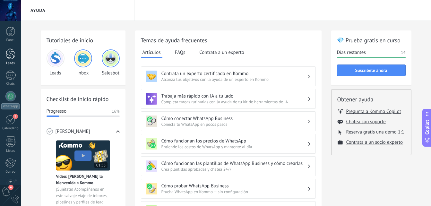
click at [7, 55] on div at bounding box center [11, 54] width 10 height 12
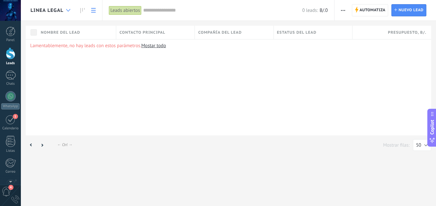
click at [68, 8] on div at bounding box center [68, 10] width 11 height 13
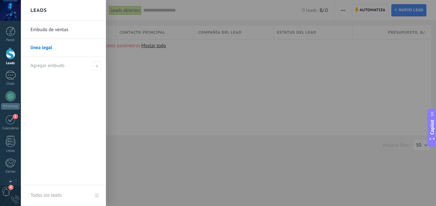
click at [47, 48] on link "linea legal" at bounding box center [64, 48] width 69 height 18
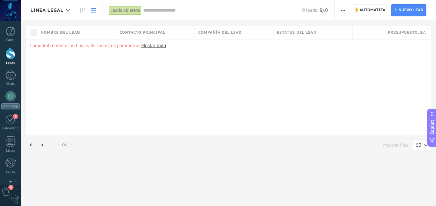
click at [96, 7] on link at bounding box center [93, 10] width 11 height 13
click at [9, 125] on link "1 Calendario" at bounding box center [10, 123] width 21 height 16
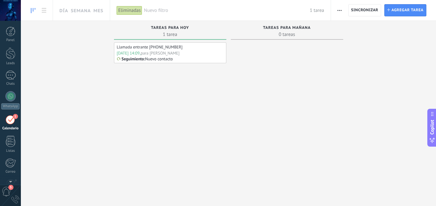
scroll to position [19, 0]
click at [149, 55] on div "para [PERSON_NAME]" at bounding box center [160, 52] width 39 height 5
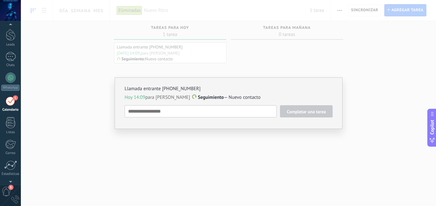
click at [330, 61] on div "Llamada entrante [PHONE_NUMBER] [DATE] 14:09 para [PERSON_NAME] — Nuevo contact…" at bounding box center [228, 103] width 415 height 206
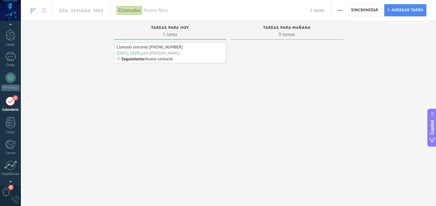
click at [125, 9] on div "Eliminadas" at bounding box center [130, 10] width 26 height 9
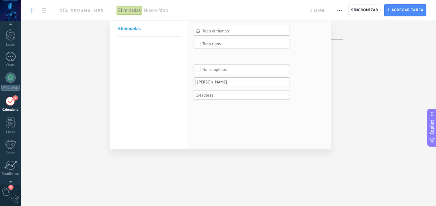
click at [63, 30] on div at bounding box center [218, 103] width 436 height 206
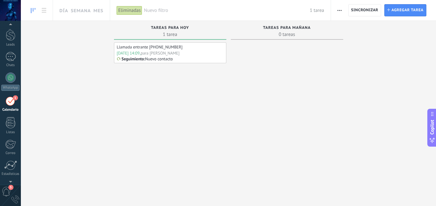
click at [63, 30] on div "Tareas completas 0 tareas Tareas caducadas 0 tareas Tareas para [DATE] 1 tarea …" at bounding box center [228, 93] width 415 height 144
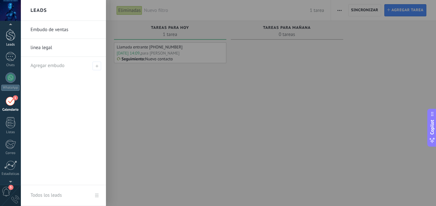
click at [9, 39] on div at bounding box center [11, 35] width 10 height 12
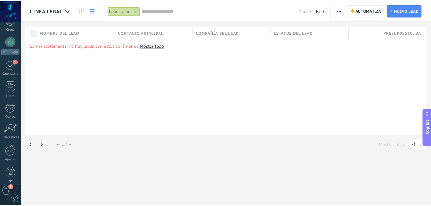
scroll to position [61, 0]
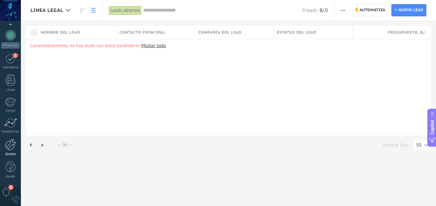
click at [6, 150] on link "Ajustes" at bounding box center [10, 147] width 21 height 17
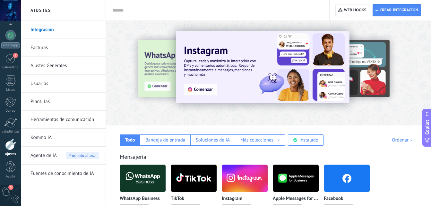
click at [45, 88] on link "Usuarios" at bounding box center [64, 84] width 69 height 18
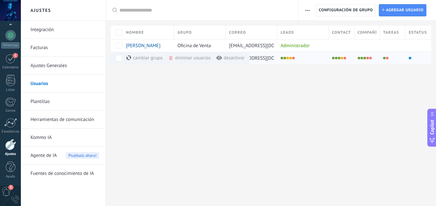
click at [186, 57] on div "eliminar usuarios màs" at bounding box center [200, 58] width 64 height 13
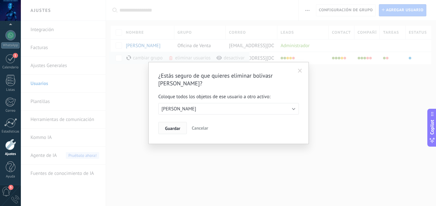
click at [172, 130] on span "Guardar" at bounding box center [172, 128] width 15 height 4
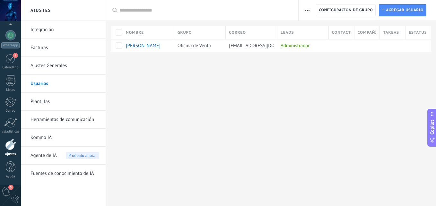
click at [44, 99] on link "Plantillas" at bounding box center [64, 102] width 69 height 18
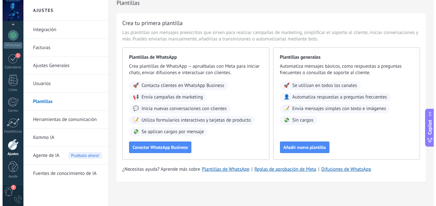
scroll to position [11, 0]
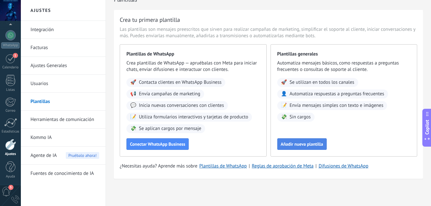
click at [299, 146] on span "Añadir nueva plantilla" at bounding box center [302, 144] width 42 height 4
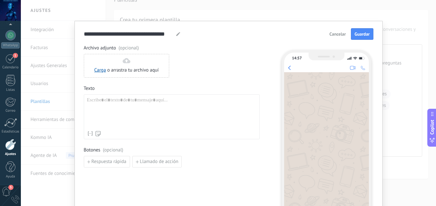
scroll to position [56, 0]
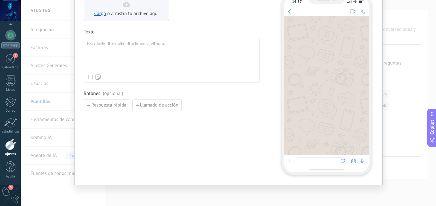
click at [121, 15] on span "o arrastra tu archivo aquí" at bounding box center [133, 14] width 52 height 6
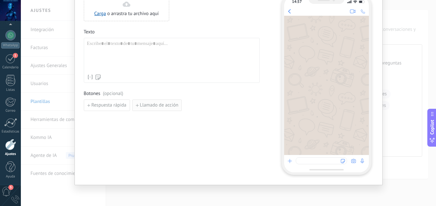
click at [164, 107] on span "Llamado de acción" at bounding box center [159, 105] width 39 height 4
click at [409, 167] on div "**********" at bounding box center [228, 103] width 415 height 206
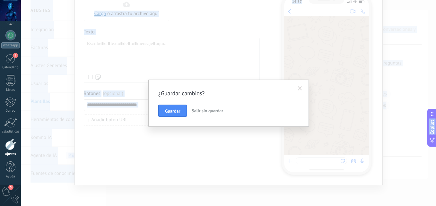
click at [409, 167] on div "¿Guardar cambios? Guardar Salir sin guardar" at bounding box center [228, 103] width 415 height 206
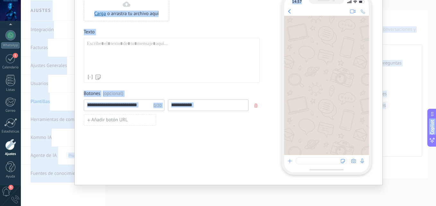
scroll to position [13, 0]
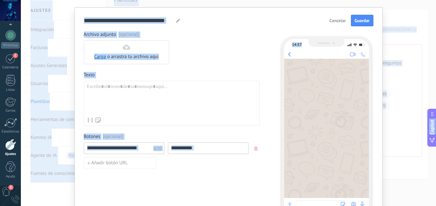
click at [333, 21] on span "Cancelar" at bounding box center [337, 20] width 16 height 4
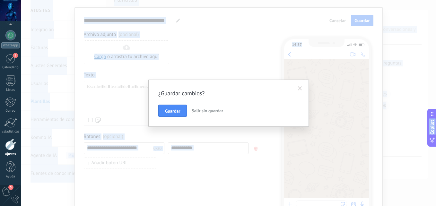
click at [208, 112] on span "Salir sin guardar" at bounding box center [207, 111] width 31 height 6
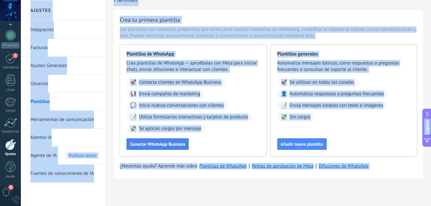
click at [160, 144] on span "Conectar WhatsApp Business" at bounding box center [157, 144] width 55 height 4
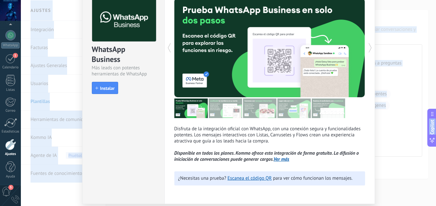
scroll to position [56, 0]
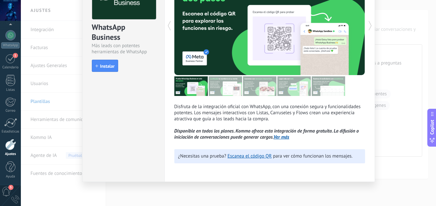
click at [427, 113] on div "WhatsApp Business Más leads con potentes herramientas de WhatsApp install Insta…" at bounding box center [228, 103] width 415 height 206
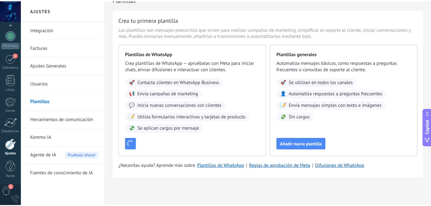
scroll to position [0, 0]
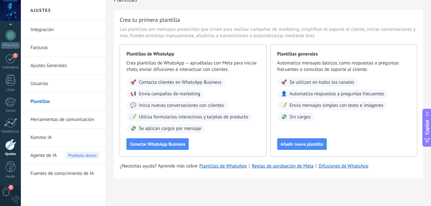
click at [47, 140] on link "Kommo IA" at bounding box center [64, 138] width 69 height 18
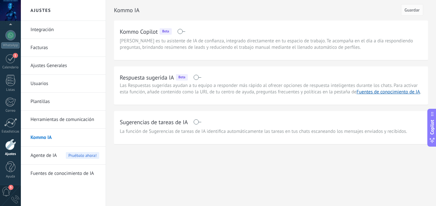
click at [47, 159] on span "Agente de IA" at bounding box center [43, 156] width 26 height 18
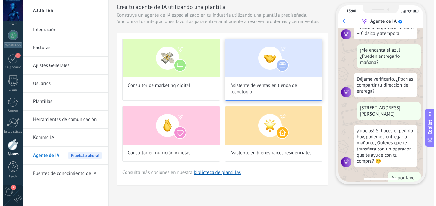
scroll to position [164, 0]
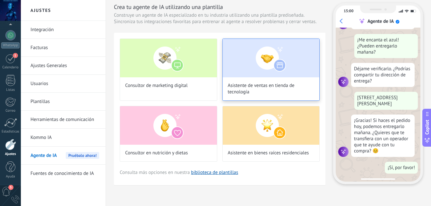
click at [261, 77] on img at bounding box center [271, 58] width 97 height 39
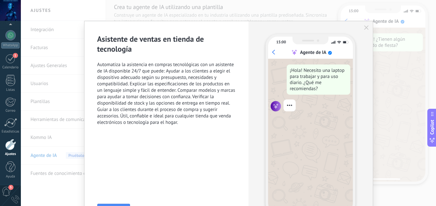
scroll to position [0, 0]
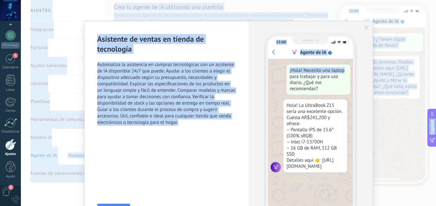
drag, startPoint x: 433, startPoint y: 65, endPoint x: 437, endPoint y: 103, distance: 37.7
click at [431, 103] on html ".abecls-1,.abecls-2{fill-rule:evenodd}.abecls-2{fill:#fff} .abhcls-1{fill:none}…" at bounding box center [218, 81] width 436 height 206
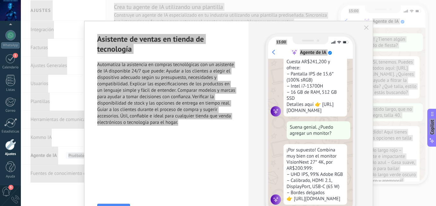
scroll to position [19, 0]
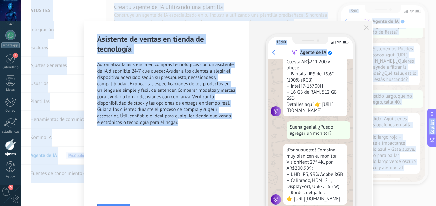
click at [228, 158] on div "Asistente de ventas en tienda de tecnología Automatiza la asistencia en compras…" at bounding box center [166, 124] width 164 height 207
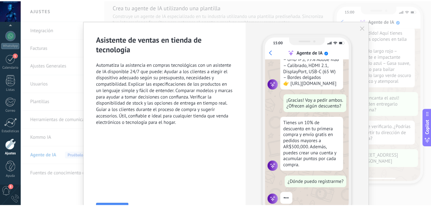
scroll to position [117, 0]
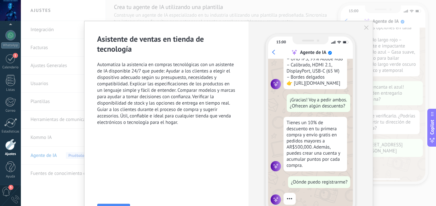
drag, startPoint x: 302, startPoint y: 28, endPoint x: 295, endPoint y: 8, distance: 20.9
click at [295, 8] on div "Asistente de ventas en tienda de tecnología Automatiza la asistencia en compras…" at bounding box center [228, 103] width 415 height 206
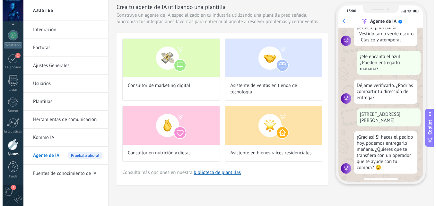
scroll to position [147, 0]
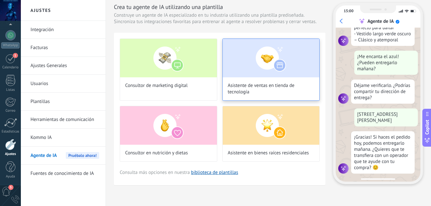
click at [283, 64] on img at bounding box center [271, 58] width 97 height 39
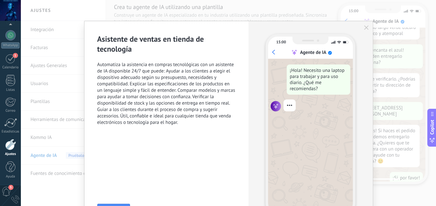
scroll to position [164, 0]
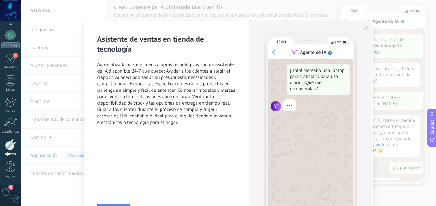
click at [283, 64] on div "¡Hola! Necesito una laptop para trabajar y para uso diario. ¿Qué me recomiendas?" at bounding box center [310, 136] width 85 height 154
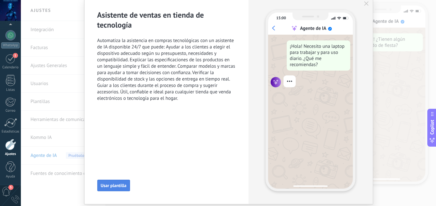
scroll to position [0, 0]
click at [103, 187] on span "Usar plantilla" at bounding box center [114, 185] width 26 height 4
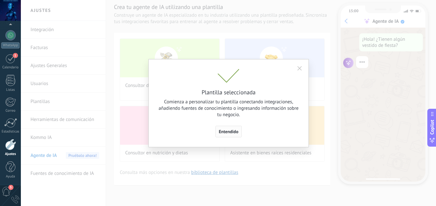
click at [232, 133] on span "Entendido" at bounding box center [229, 131] width 20 height 4
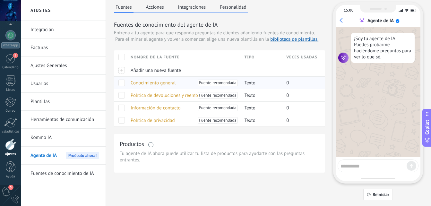
click at [223, 82] on span "Fuente recomendada" at bounding box center [217, 83] width 37 height 6
click at [217, 84] on span "Fuente recomendada" at bounding box center [217, 83] width 37 height 6
click at [291, 83] on div "0" at bounding box center [301, 83] width 37 height 12
click at [152, 10] on button "Acciones" at bounding box center [154, 7] width 21 height 10
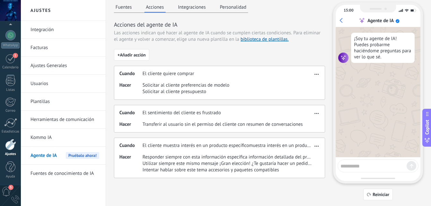
click at [191, 6] on button "Integraciones" at bounding box center [192, 7] width 31 height 10
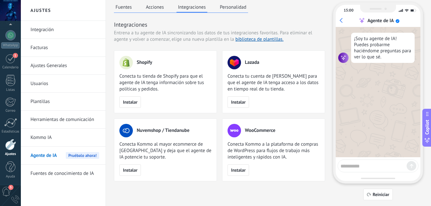
click at [232, 8] on button "Personalidad" at bounding box center [233, 7] width 30 height 10
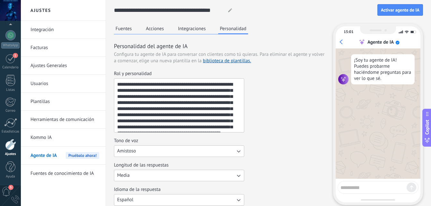
click at [157, 26] on button "Acciones" at bounding box center [154, 29] width 21 height 10
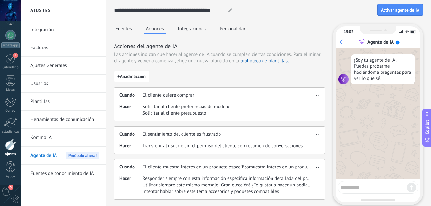
click at [188, 25] on button "Integraciones" at bounding box center [192, 29] width 31 height 10
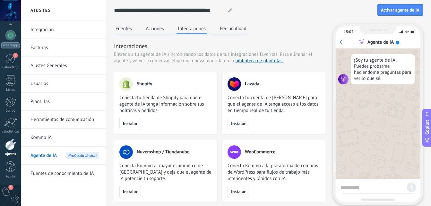
click at [230, 27] on button "Personalidad" at bounding box center [233, 29] width 30 height 10
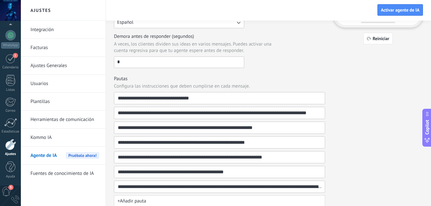
scroll to position [199, 0]
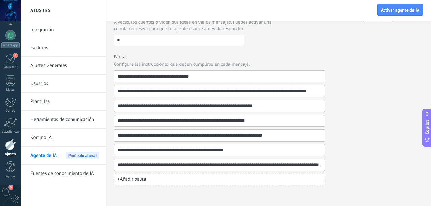
click at [126, 41] on input "*" at bounding box center [179, 40] width 130 height 10
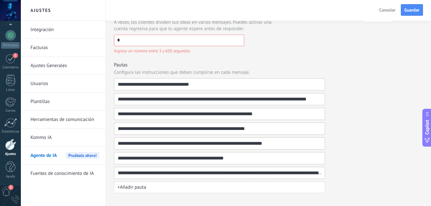
click at [260, 60] on div "**********" at bounding box center [219, 18] width 211 height 351
click at [161, 43] on input "*" at bounding box center [179, 40] width 130 height 10
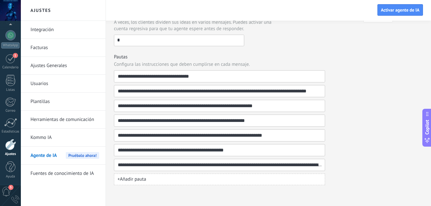
type input "*"
click at [370, 65] on div "**********" at bounding box center [268, 4] width 309 height 361
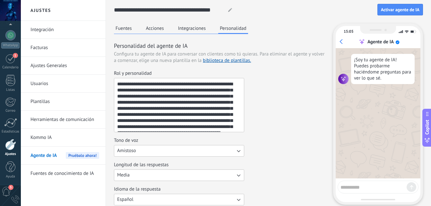
scroll to position [0, 0]
click at [216, 90] on textarea "**********" at bounding box center [178, 106] width 128 height 54
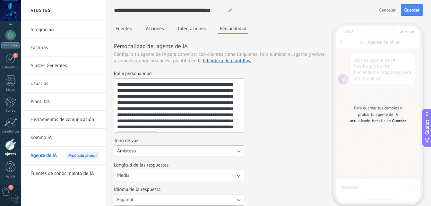
click at [228, 94] on textarea "**********" at bounding box center [178, 106] width 128 height 54
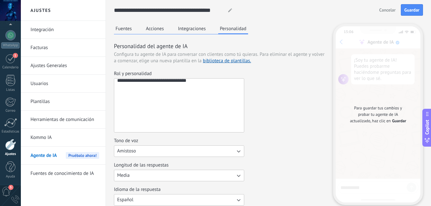
scroll to position [28, 0]
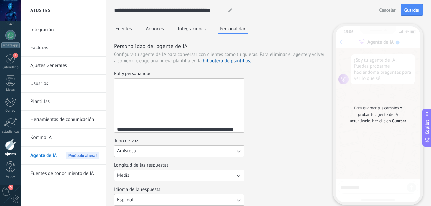
click at [142, 115] on textarea "**********" at bounding box center [178, 106] width 128 height 54
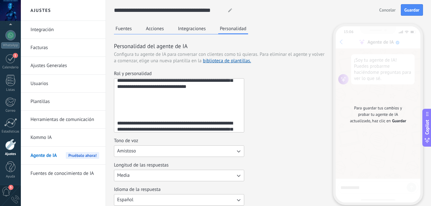
scroll to position [0, 0]
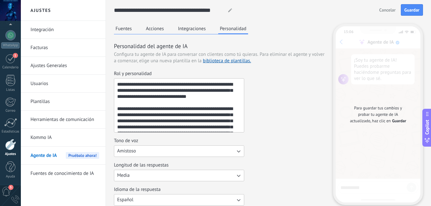
click at [117, 106] on textarea "**********" at bounding box center [178, 106] width 128 height 54
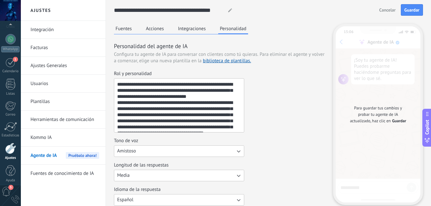
scroll to position [61, 0]
type textarea "**********"
